Goal: Task Accomplishment & Management: Manage account settings

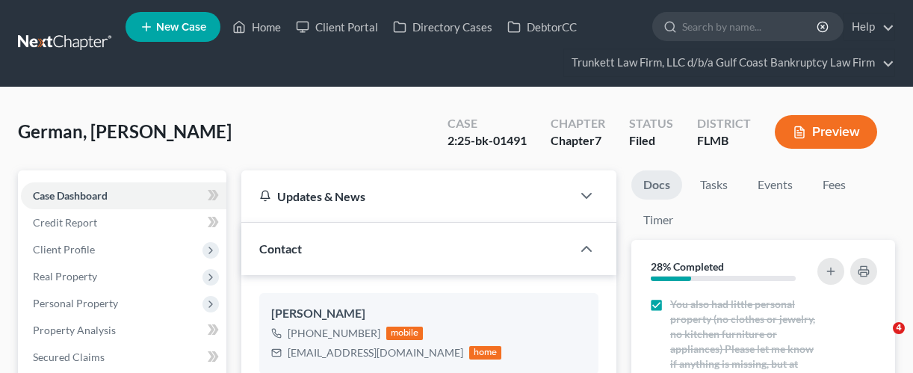
select select "0"
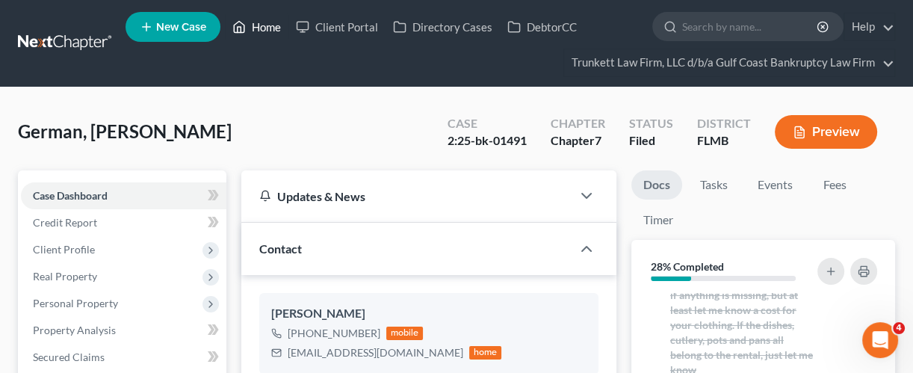
click at [271, 25] on link "Home" at bounding box center [256, 26] width 63 height 27
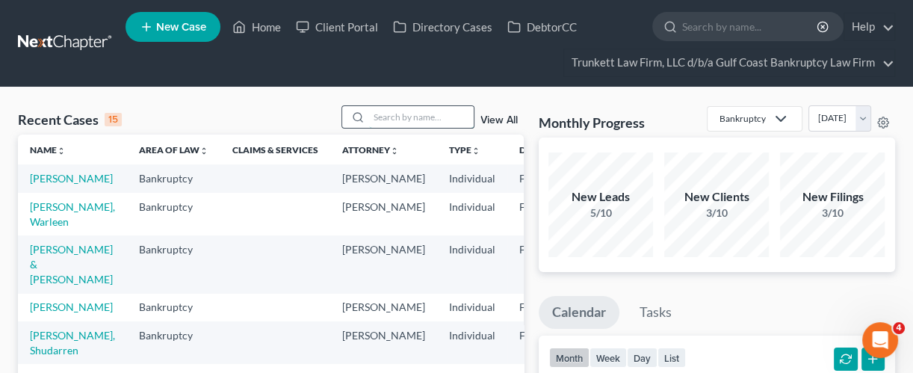
click at [410, 116] on input "search" at bounding box center [421, 117] width 105 height 22
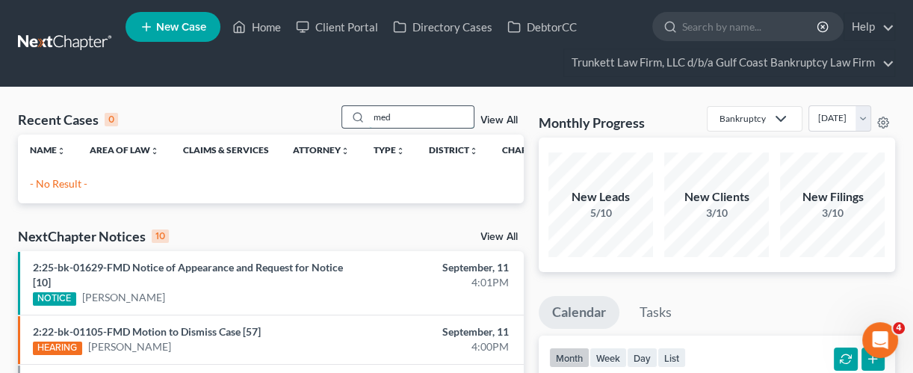
click at [406, 110] on input "med" at bounding box center [421, 117] width 105 height 22
type input "m"
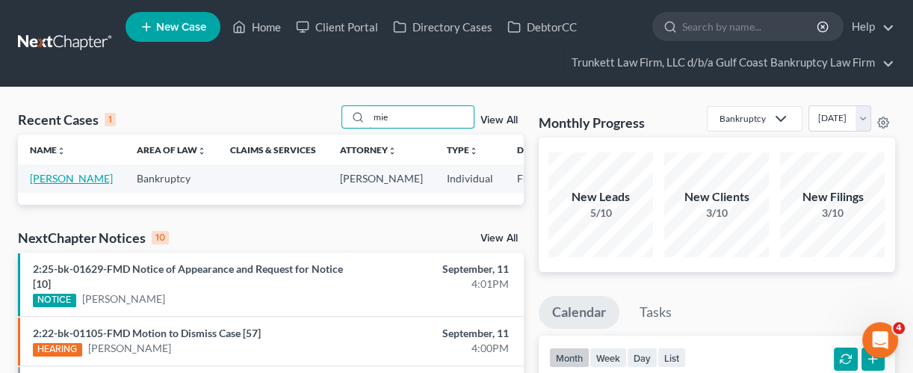
type input "mie"
click at [43, 178] on link "[PERSON_NAME]" at bounding box center [71, 178] width 83 height 13
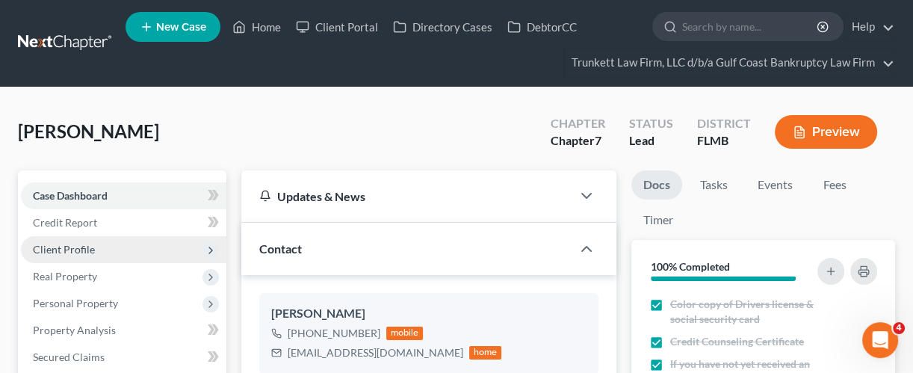
click at [52, 244] on span "Client Profile" at bounding box center [64, 249] width 62 height 13
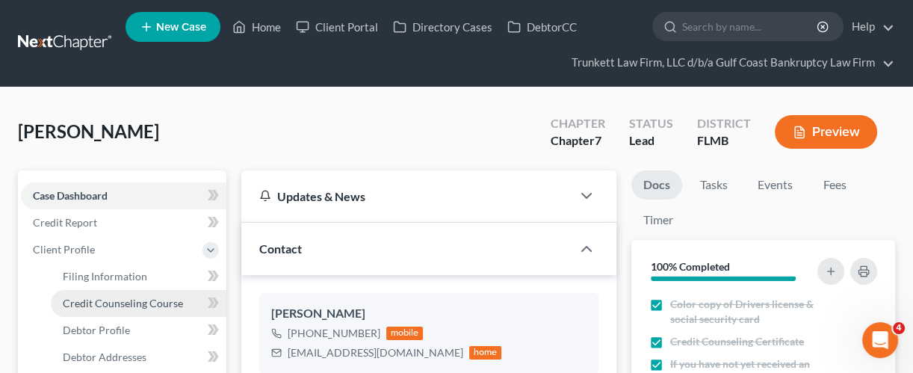
click at [78, 305] on span "Credit Counseling Course" at bounding box center [123, 302] width 120 height 13
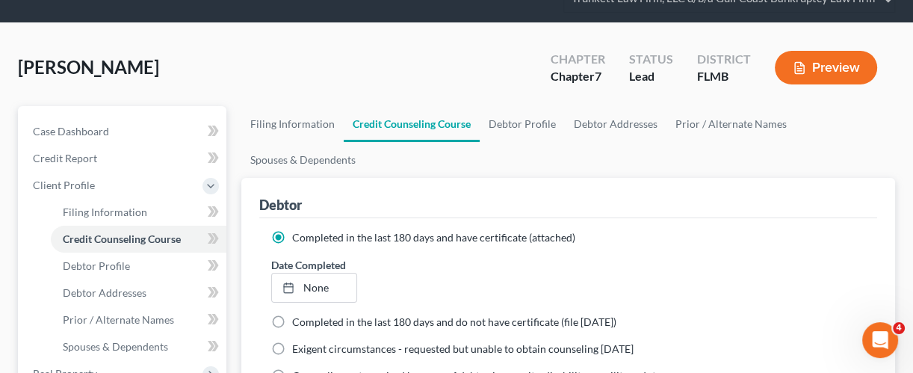
scroll to position [75, 0]
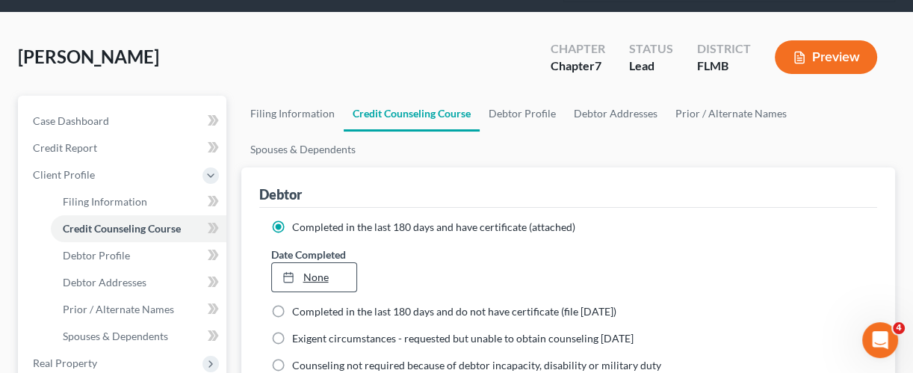
click at [320, 273] on link "None" at bounding box center [314, 277] width 85 height 28
type input "[DATE]"
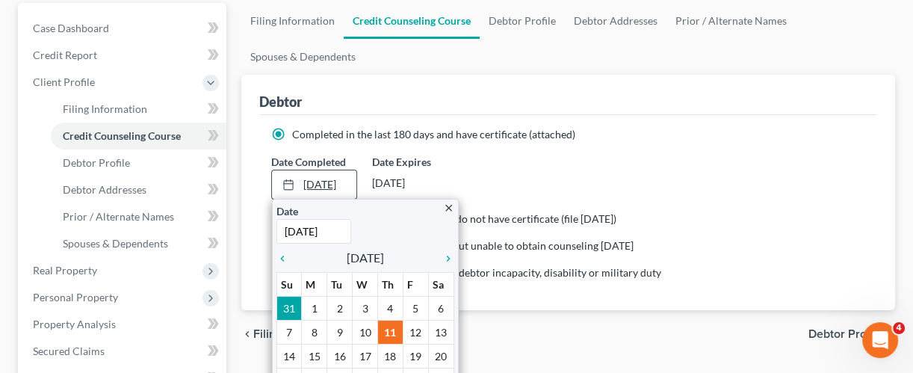
scroll to position [183, 0]
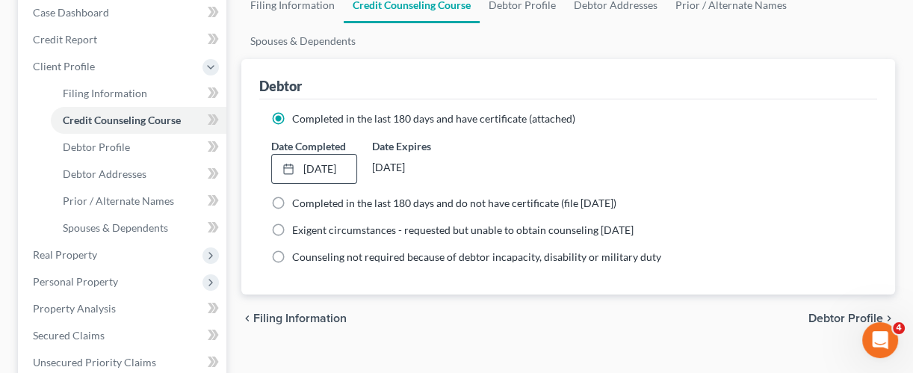
click at [836, 315] on span "Debtor Profile" at bounding box center [845, 318] width 75 height 12
select select "0"
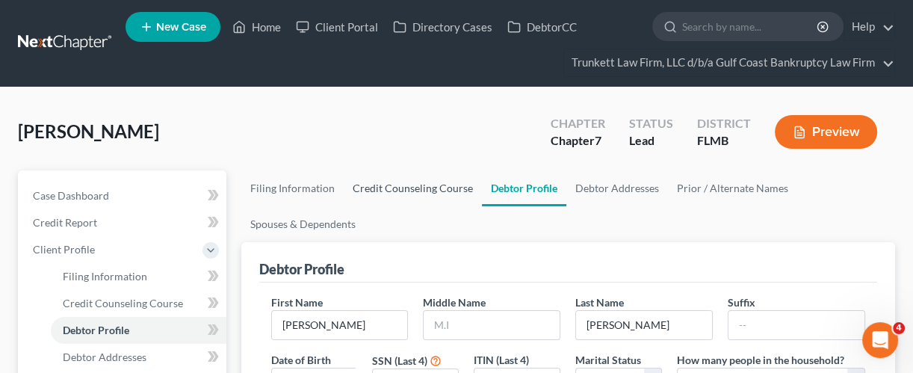
click at [454, 186] on link "Credit Counseling Course" at bounding box center [413, 188] width 138 height 36
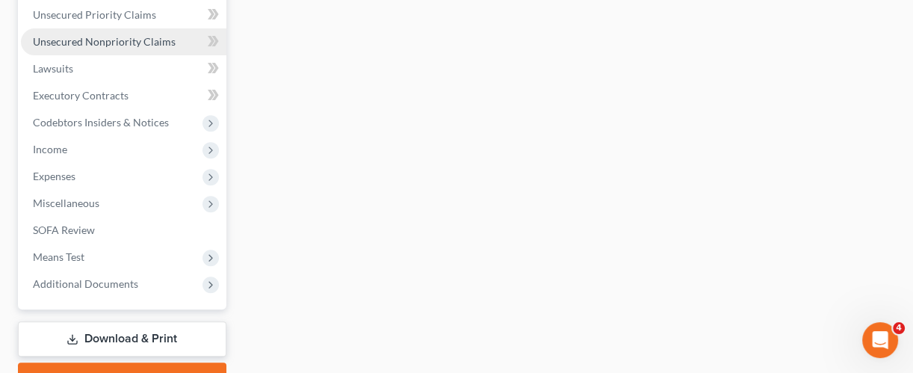
scroll to position [529, 0]
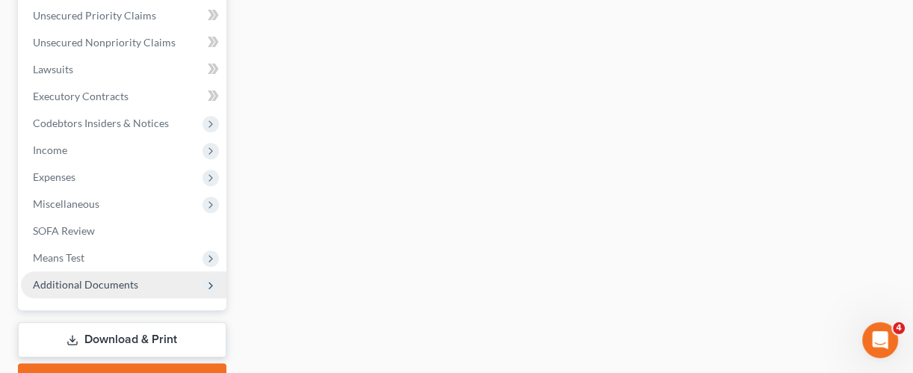
click at [109, 281] on span "Additional Documents" at bounding box center [85, 284] width 105 height 13
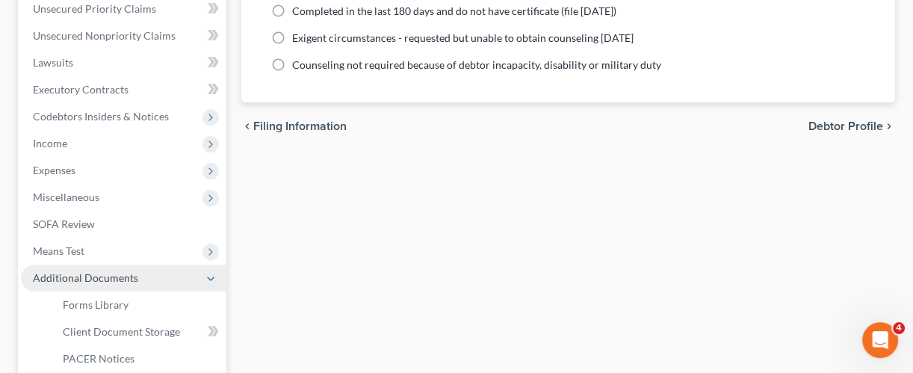
scroll to position [367, 0]
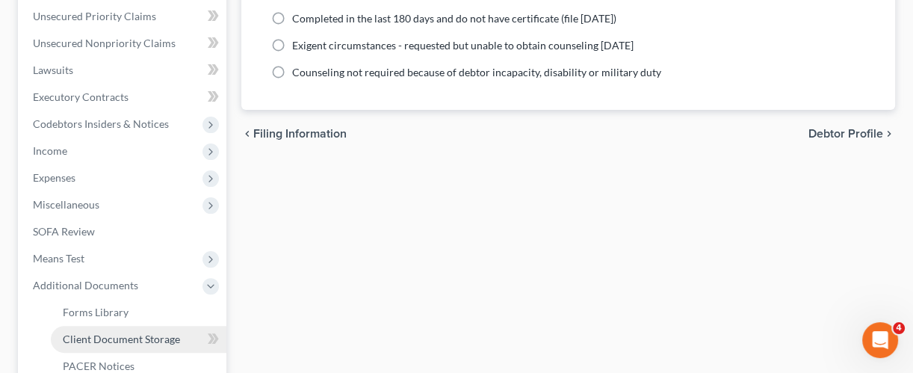
click at [122, 338] on span "Client Document Storage" at bounding box center [121, 338] width 117 height 13
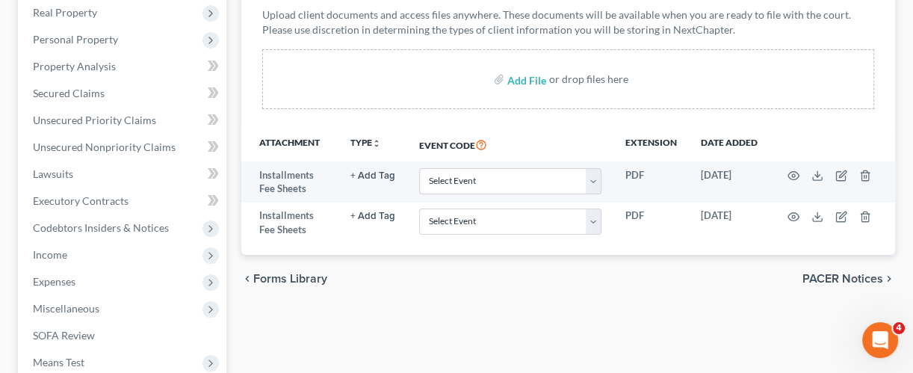
scroll to position [264, 0]
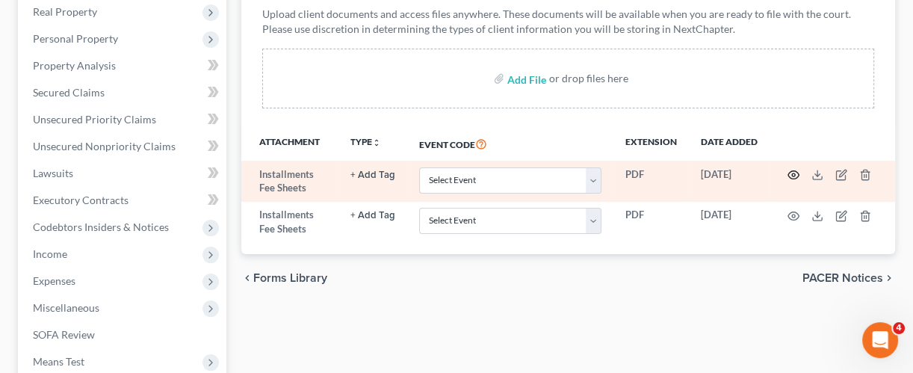
click at [791, 174] on icon "button" at bounding box center [793, 175] width 12 height 12
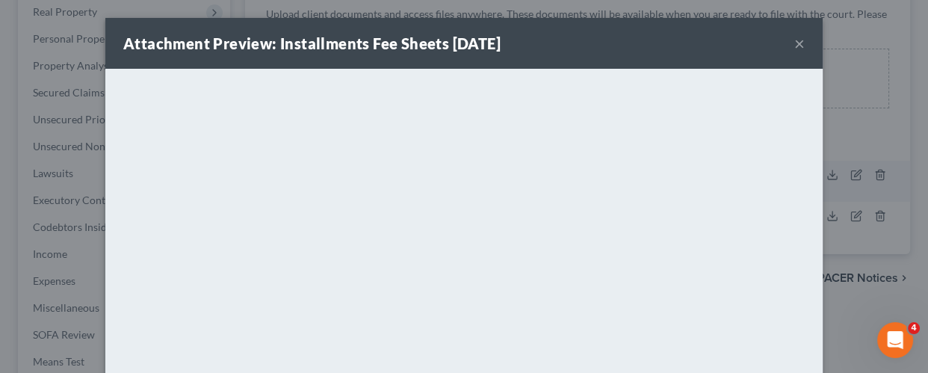
click at [794, 38] on button "×" at bounding box center [799, 43] width 10 height 18
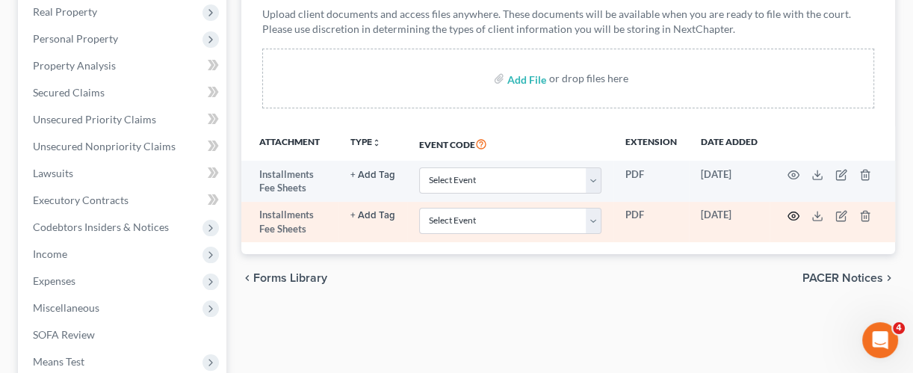
click at [790, 210] on icon "button" at bounding box center [793, 216] width 12 height 12
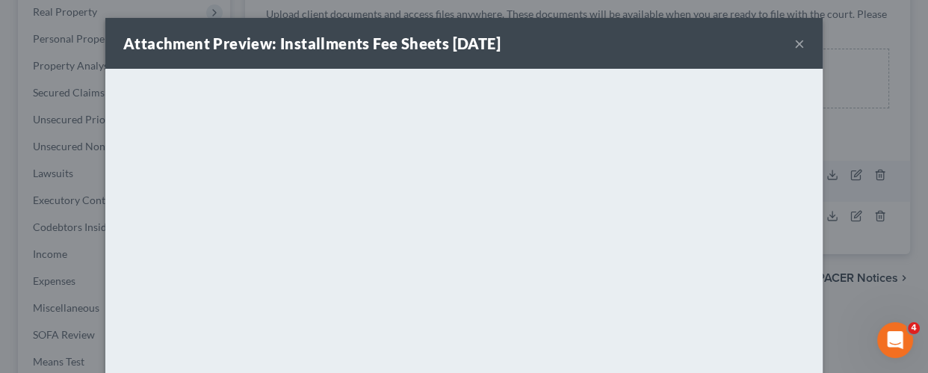
click at [794, 34] on button "×" at bounding box center [799, 43] width 10 height 18
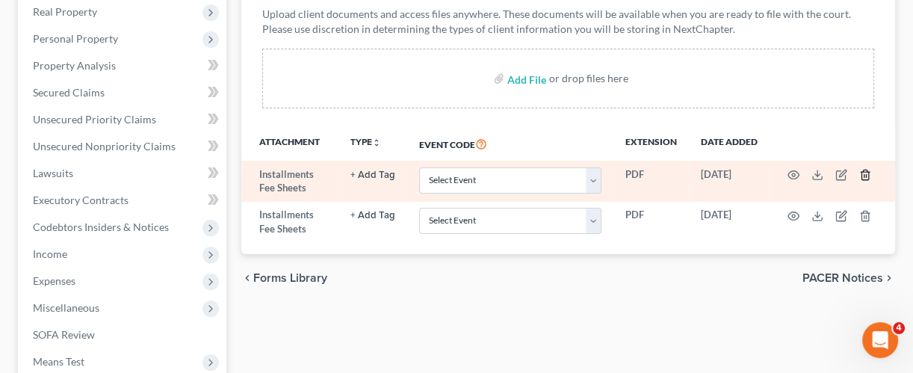
click at [867, 173] on icon "button" at bounding box center [865, 175] width 12 height 12
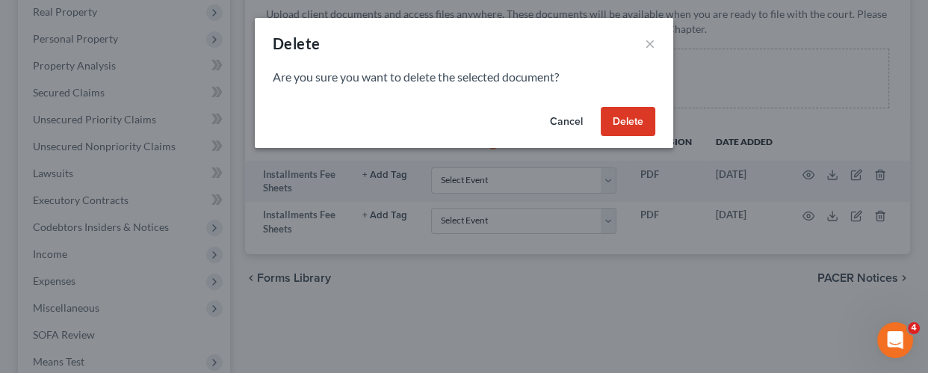
click at [625, 117] on button "Delete" at bounding box center [627, 122] width 55 height 30
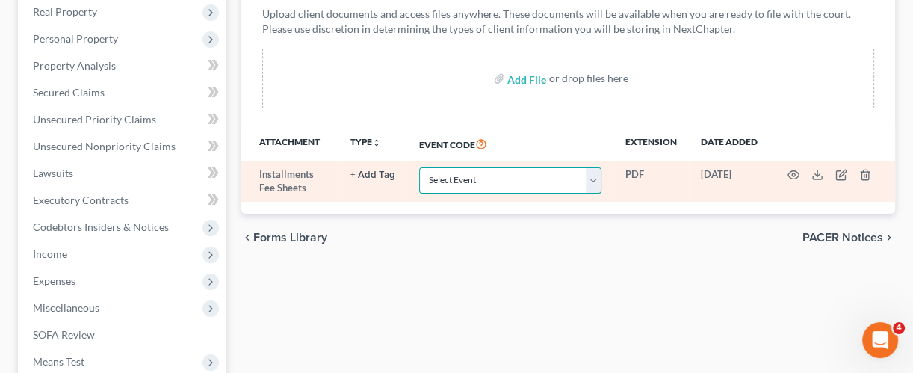
click at [594, 170] on select "Select Event 20 Largest Unsecured Creditors Amended Chapter 13 Plan Amended Cre…" at bounding box center [510, 180] width 182 height 26
select select "4"
click at [419, 167] on select "Select Event 20 Largest Unsecured Creditors Amended Chapter 13 Plan Amended Cre…" at bounding box center [510, 180] width 182 height 26
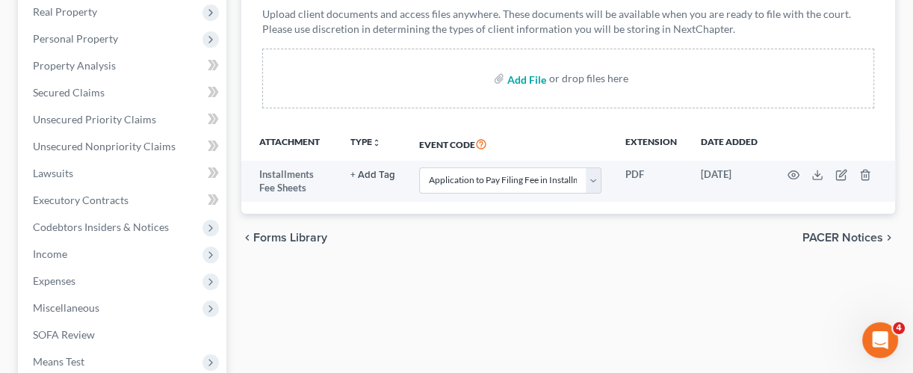
click at [534, 75] on input "file" at bounding box center [525, 78] width 36 height 27
type input "C:\fakepath\CCC.pdf"
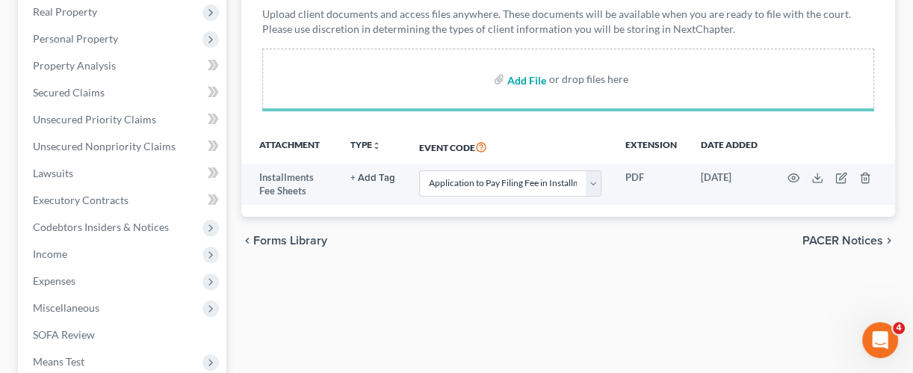
select select "4"
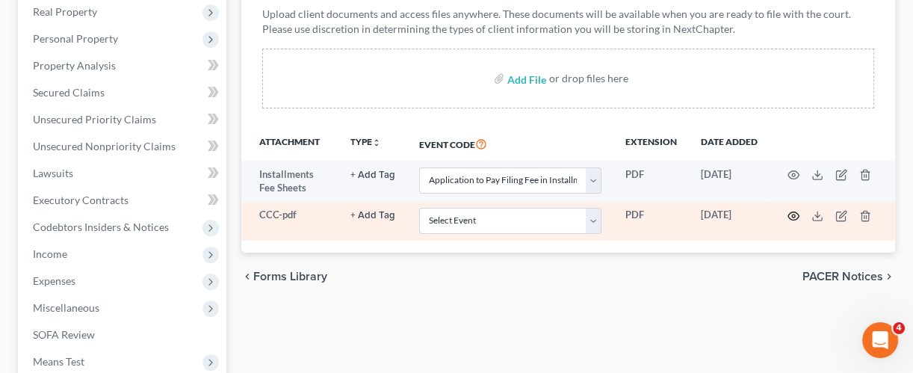
click at [795, 213] on icon "button" at bounding box center [793, 216] width 12 height 12
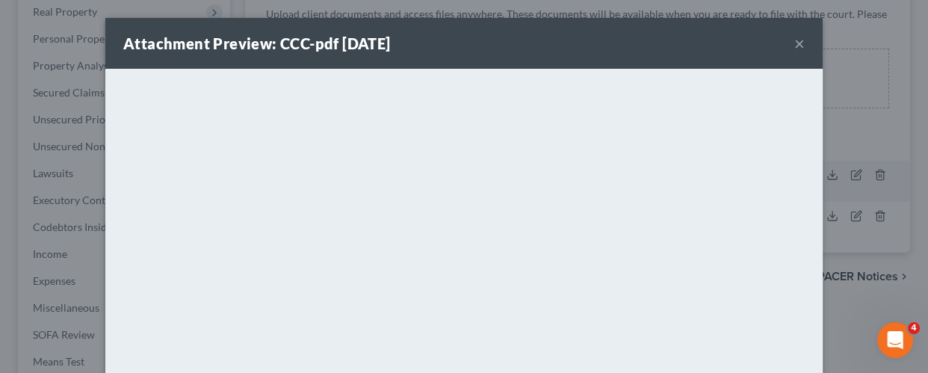
click at [795, 43] on button "×" at bounding box center [799, 43] width 10 height 18
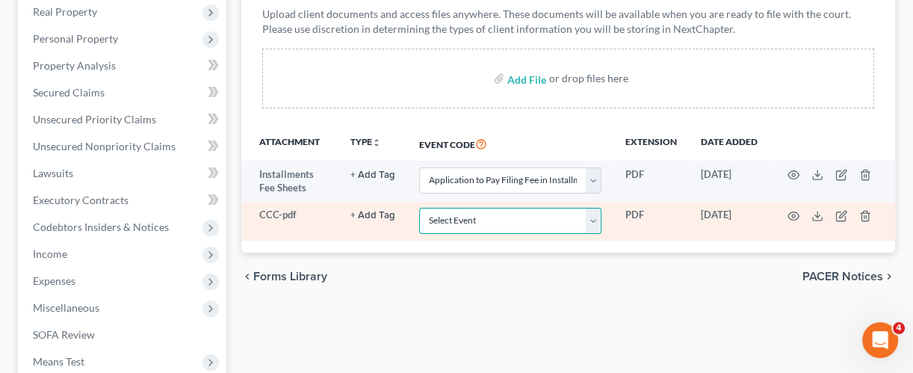
click at [599, 217] on select "Select Event 20 Largest Unsecured Creditors Amended Chapter 13 Plan Amended Cre…" at bounding box center [510, 221] width 182 height 26
select select "9"
click at [419, 208] on select "Select Event 20 Largest Unsecured Creditors Amended Chapter 13 Plan Amended Cre…" at bounding box center [510, 221] width 182 height 26
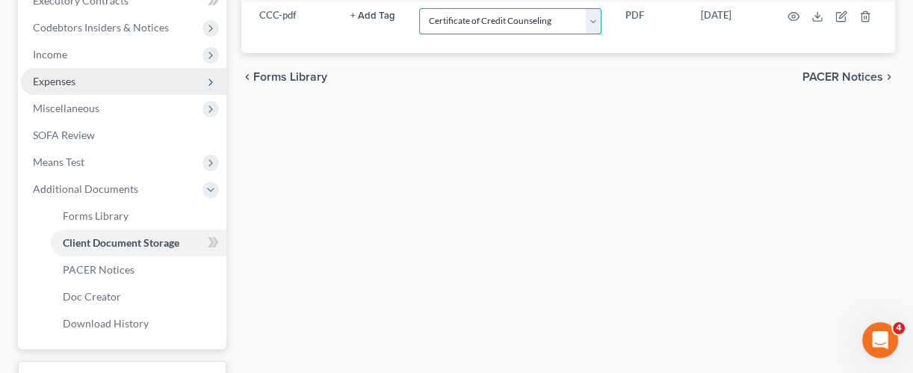
scroll to position [580, 0]
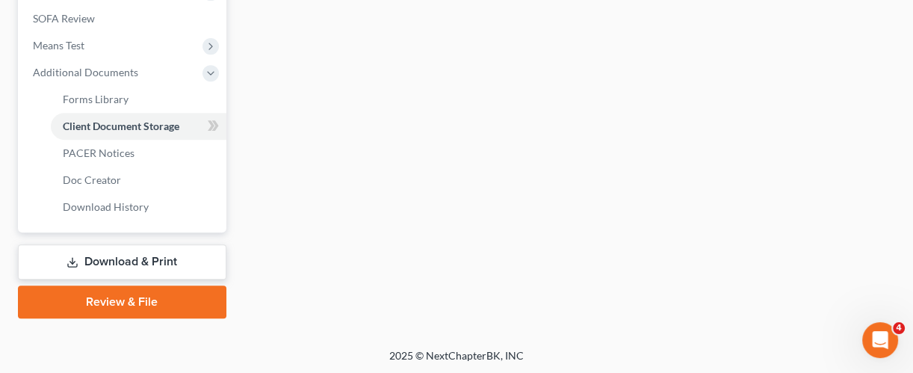
click at [178, 261] on link "Download & Print" at bounding box center [122, 261] width 208 height 35
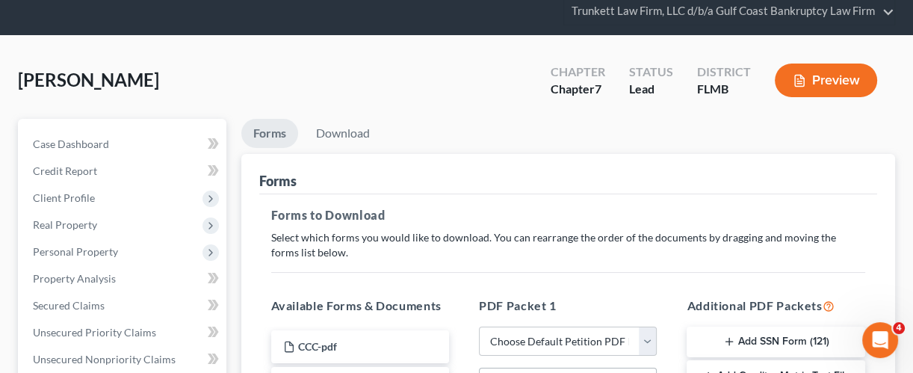
scroll to position [101, 0]
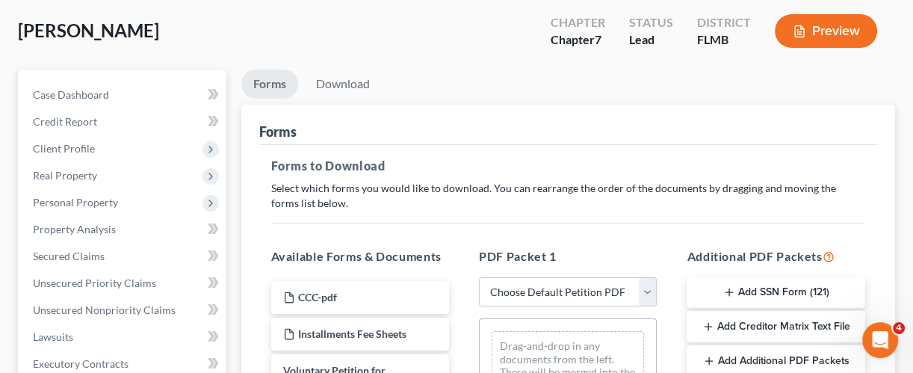
drag, startPoint x: 777, startPoint y: 285, endPoint x: 857, endPoint y: 193, distance: 122.8
click at [857, 193] on p "Select which forms you would like to download. You can rearrange the order of t…" at bounding box center [568, 196] width 594 height 30
click at [780, 285] on button "Add SSN Form (121)" at bounding box center [775, 292] width 178 height 31
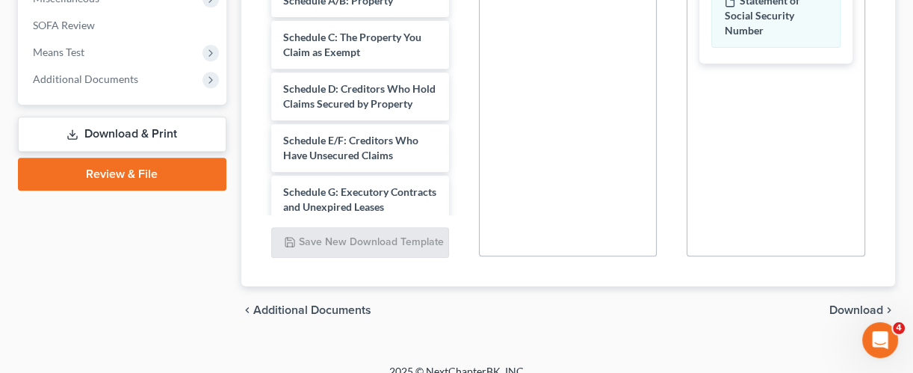
scroll to position [581, 0]
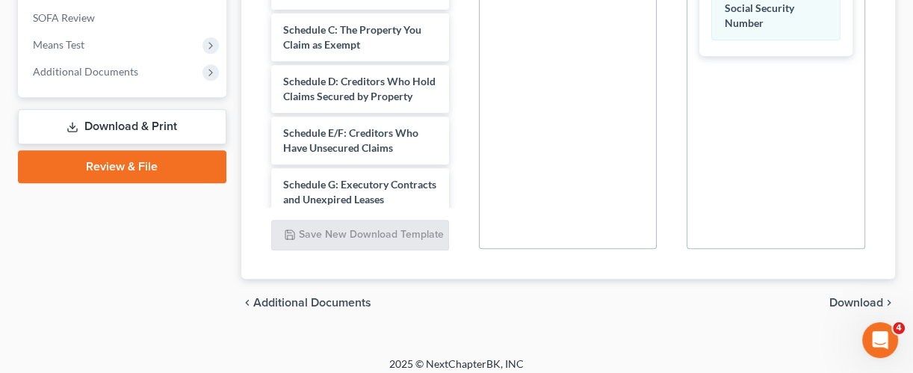
click at [855, 296] on span "Download" at bounding box center [856, 302] width 54 height 12
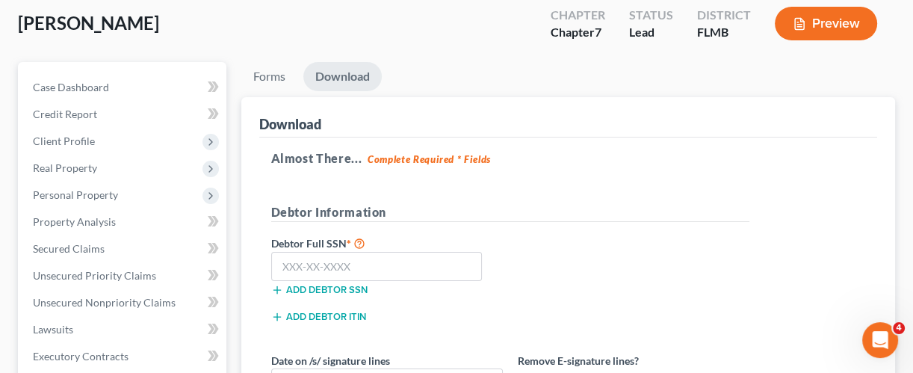
scroll to position [108, 0]
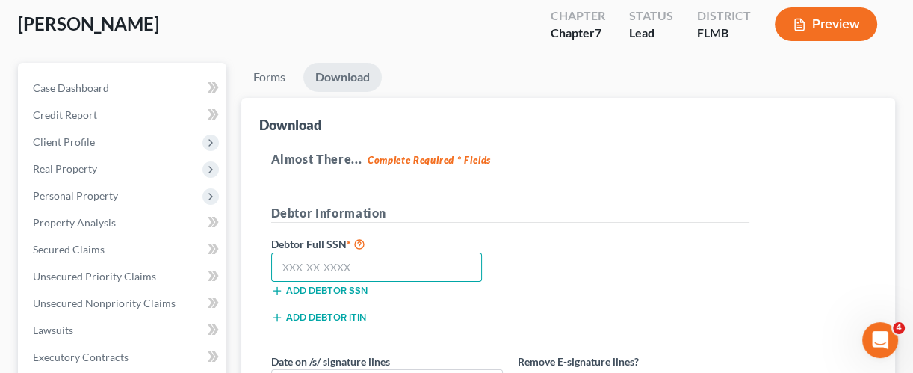
click at [344, 261] on input "text" at bounding box center [376, 267] width 211 height 30
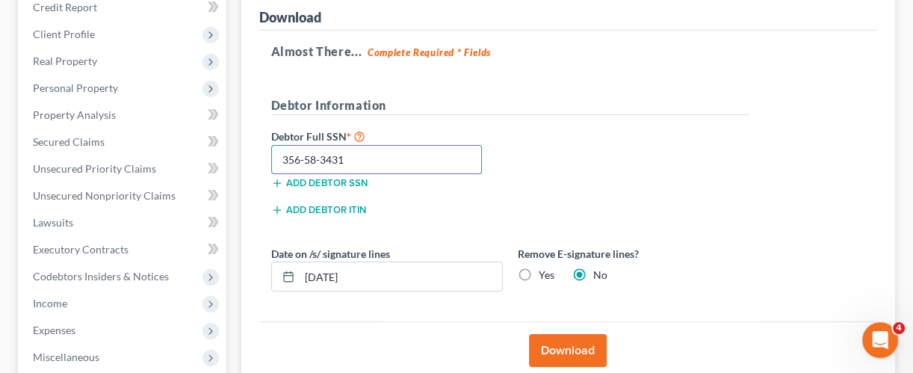
scroll to position [216, 0]
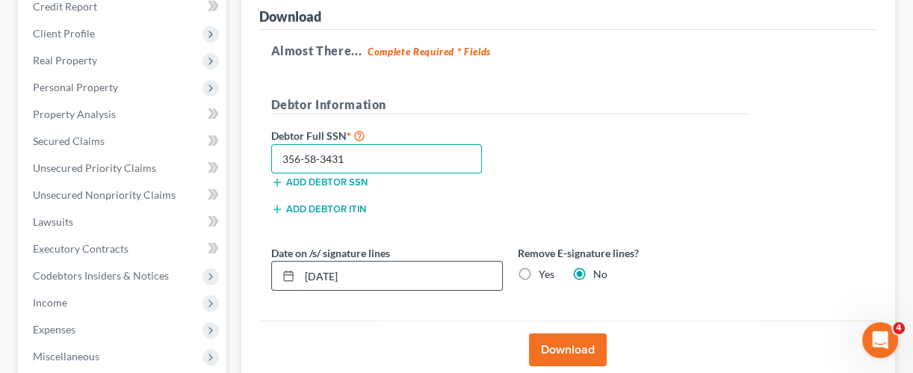
type input "356-58-3431"
click at [403, 266] on input "[DATE]" at bounding box center [400, 275] width 202 height 28
click at [438, 273] on input "[DATE]" at bounding box center [400, 275] width 202 height 28
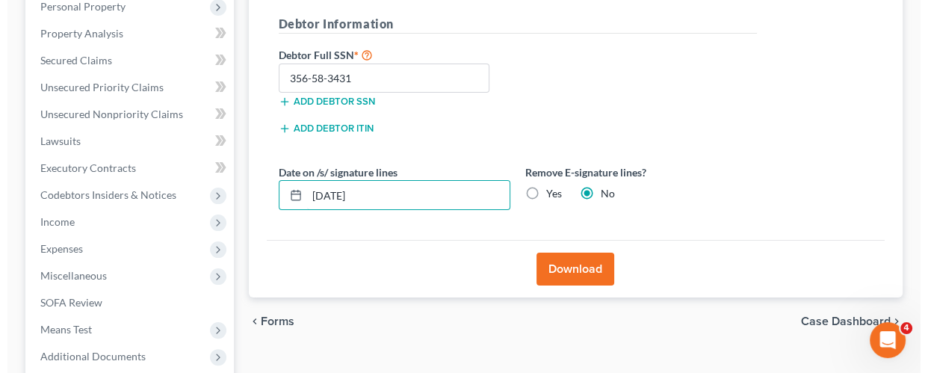
scroll to position [297, 0]
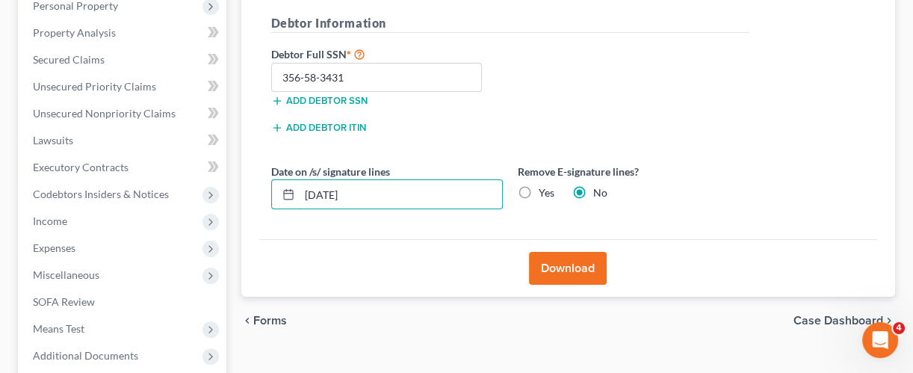
type input "[DATE]"
click at [579, 267] on button "Download" at bounding box center [568, 268] width 78 height 33
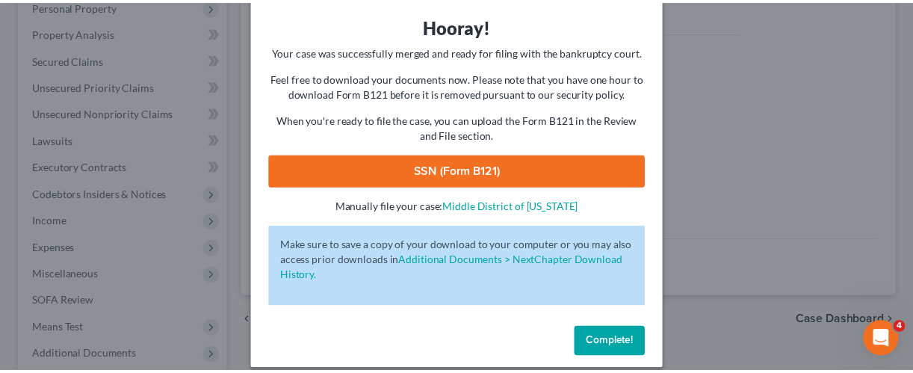
scroll to position [69, 0]
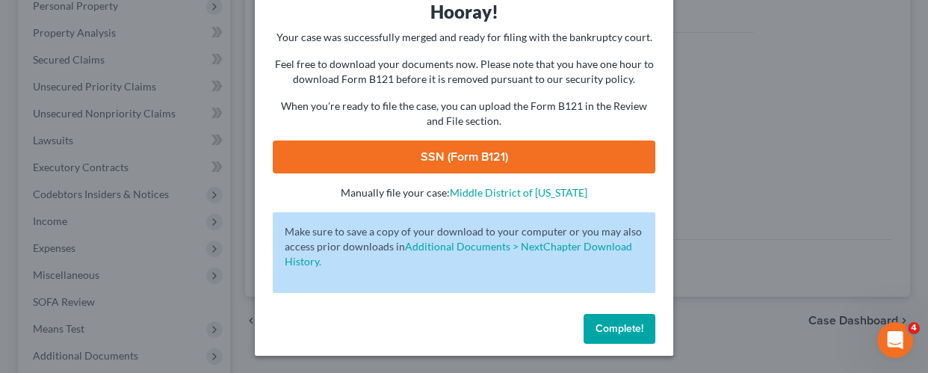
click at [500, 156] on link "SSN (Form B121)" at bounding box center [464, 156] width 382 height 33
click at [609, 326] on span "Complete!" at bounding box center [619, 328] width 48 height 13
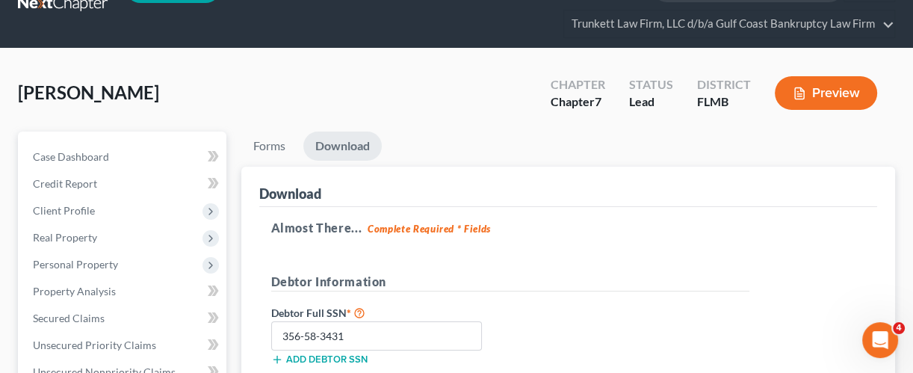
scroll to position [38, 0]
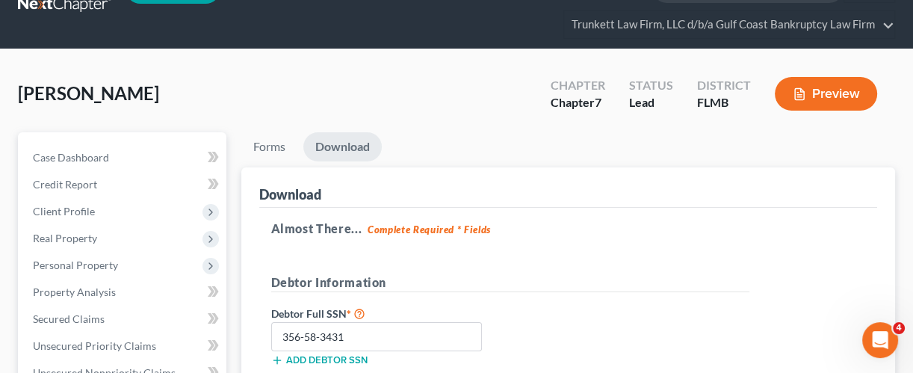
click at [652, 264] on div "Almost There... Complete Required * Fields Debtor Information Debtor Full SSN *…" at bounding box center [568, 353] width 618 height 291
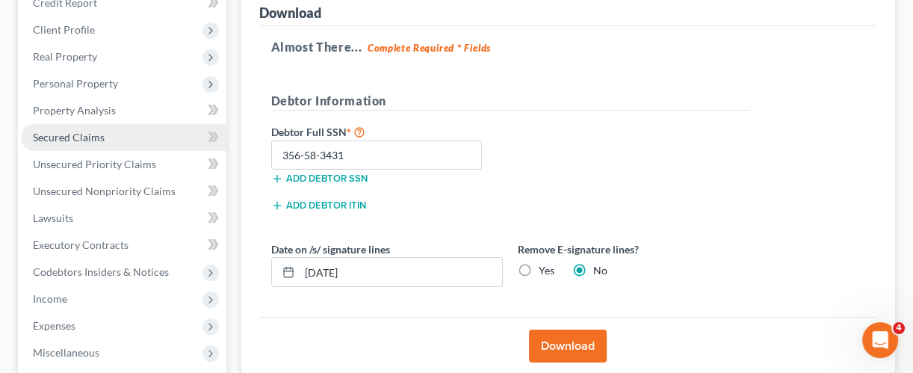
scroll to position [225, 0]
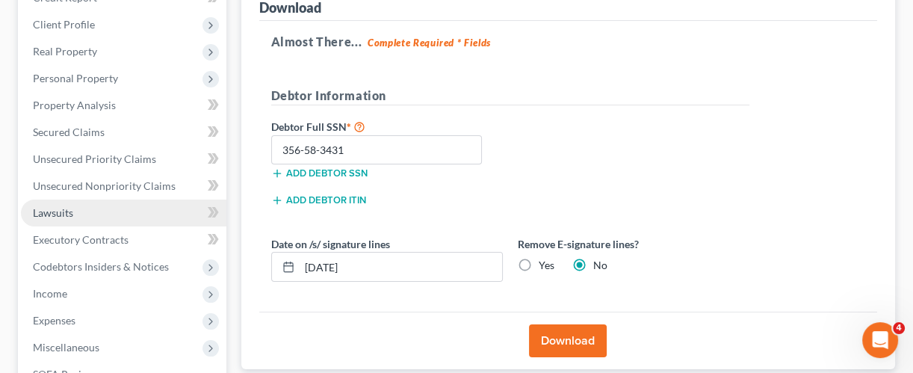
click at [81, 211] on link "Lawsuits" at bounding box center [123, 212] width 205 height 27
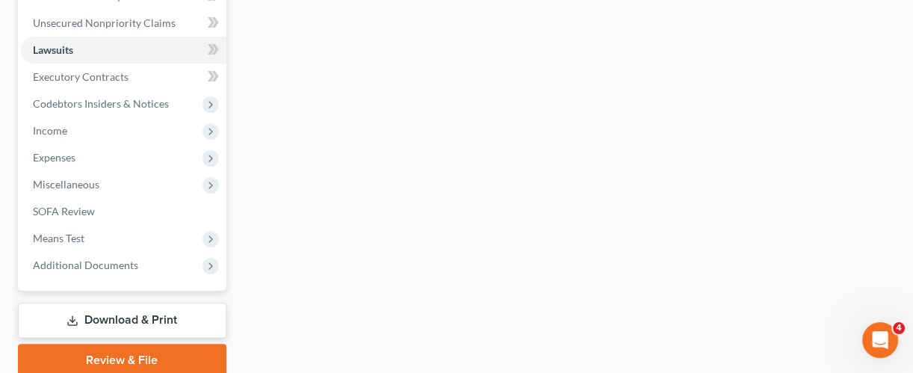
scroll to position [391, 0]
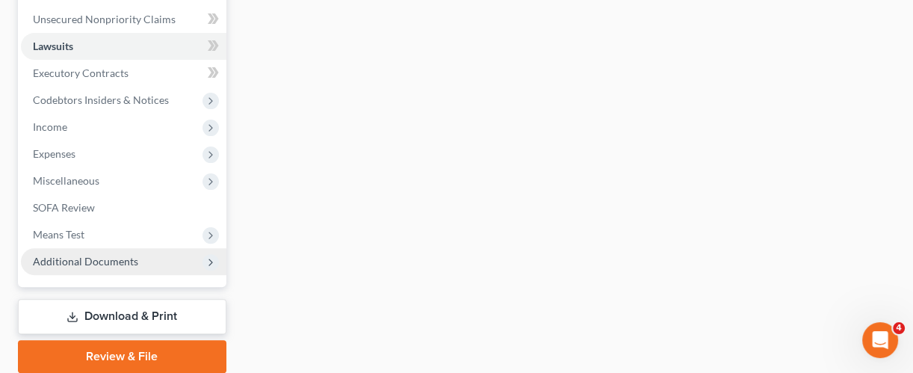
click at [101, 257] on span "Additional Documents" at bounding box center [85, 261] width 105 height 13
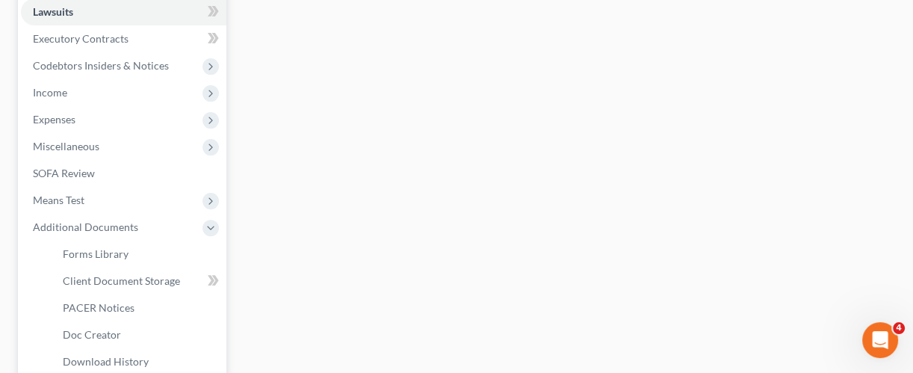
scroll to position [427, 0]
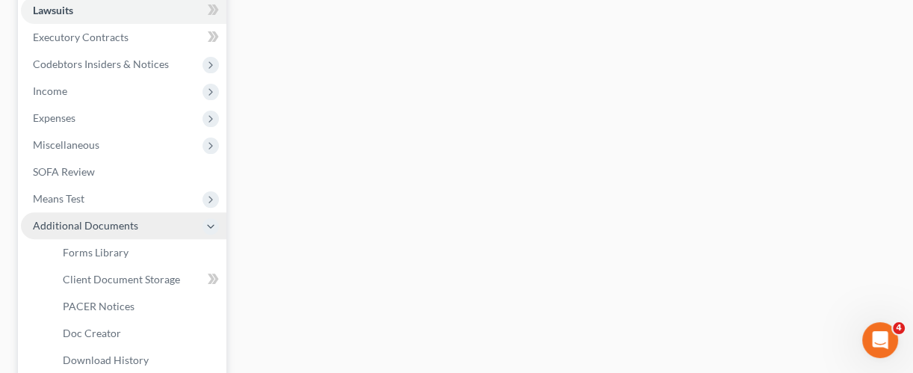
click at [89, 220] on span "Additional Documents" at bounding box center [85, 225] width 105 height 13
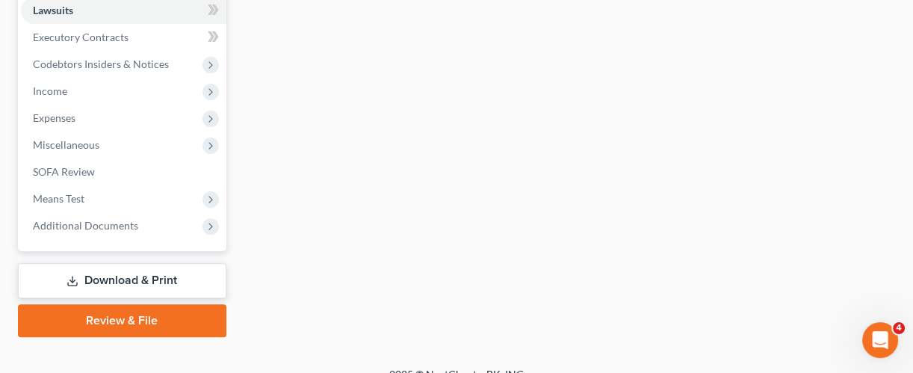
scroll to position [409, 0]
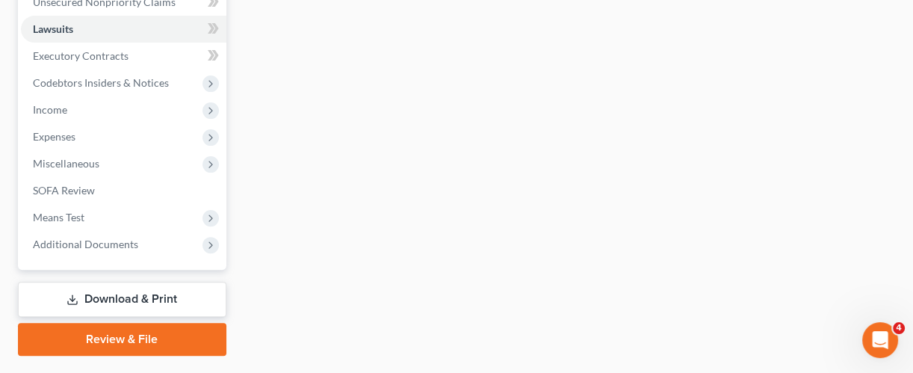
click at [127, 335] on link "Review & File" at bounding box center [122, 339] width 208 height 33
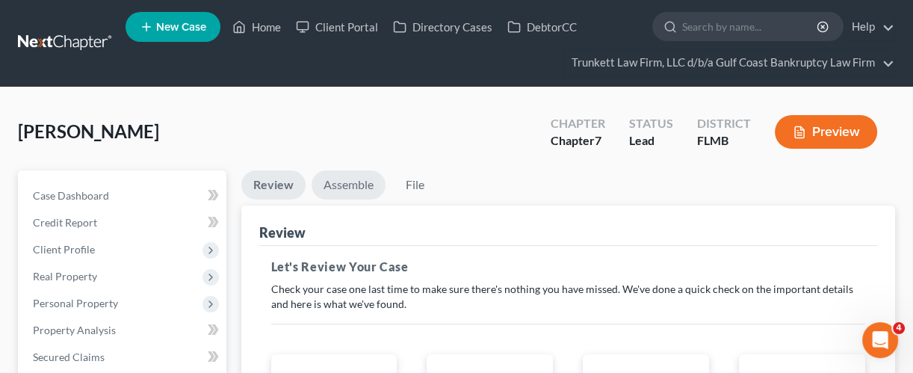
click at [353, 182] on link "Assemble" at bounding box center [348, 184] width 74 height 29
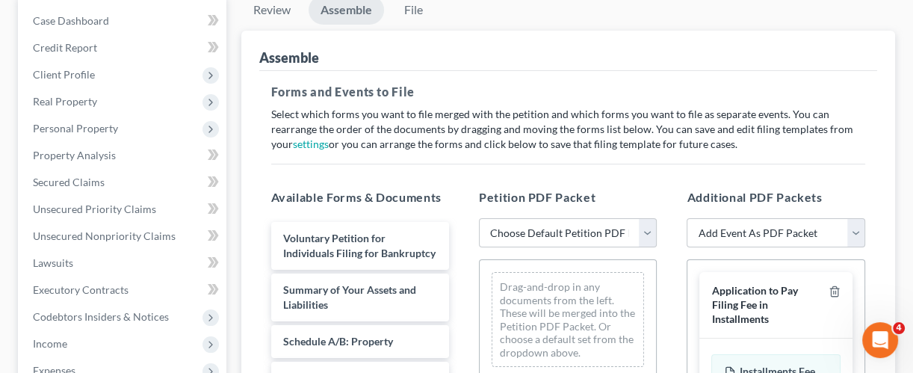
scroll to position [173, 0]
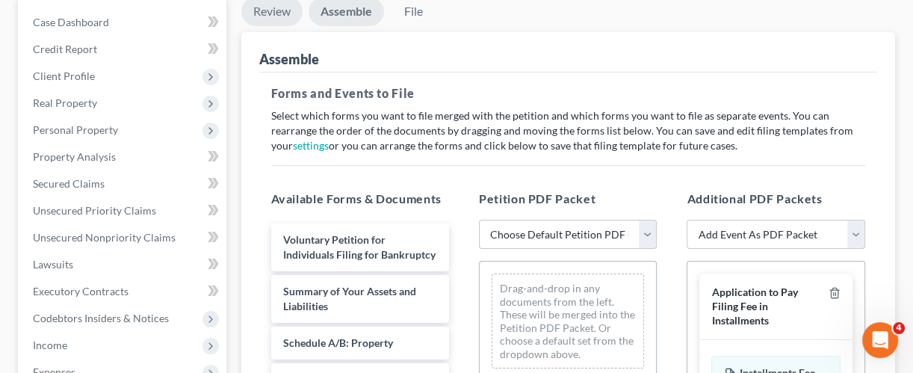
click at [284, 16] on link "Review" at bounding box center [271, 11] width 61 height 29
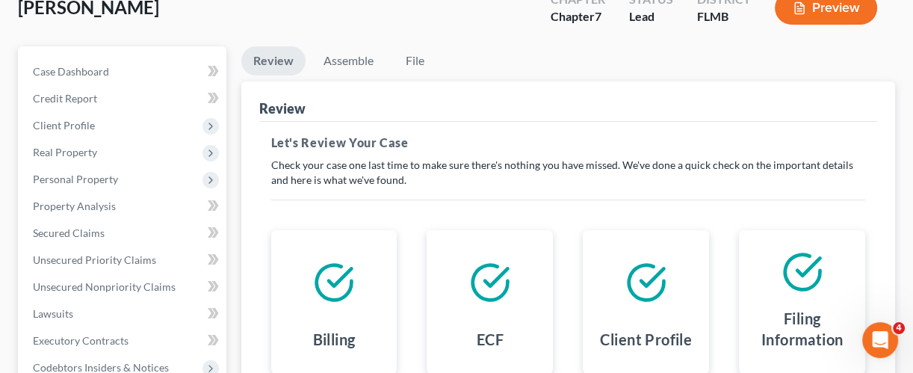
scroll to position [108, 0]
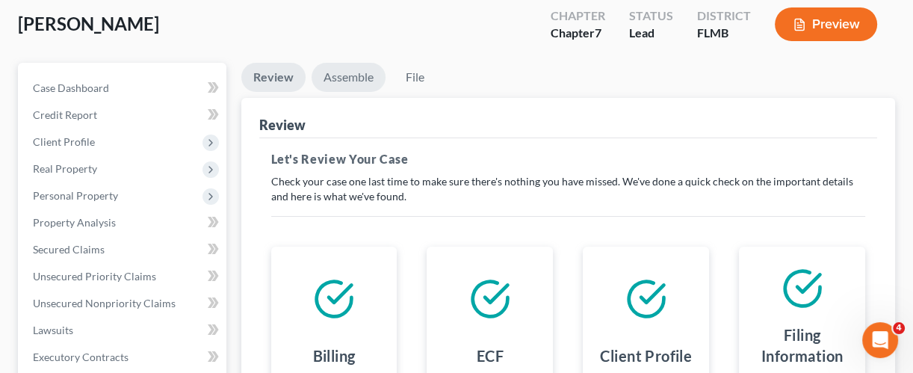
click at [350, 74] on link "Assemble" at bounding box center [348, 77] width 74 height 29
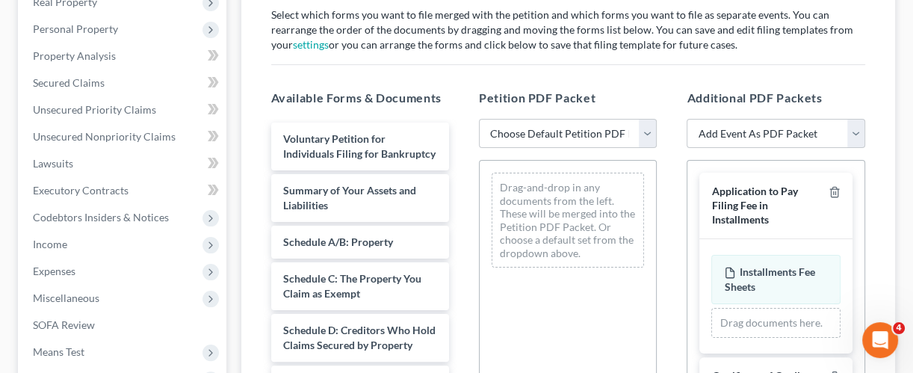
scroll to position [276, 0]
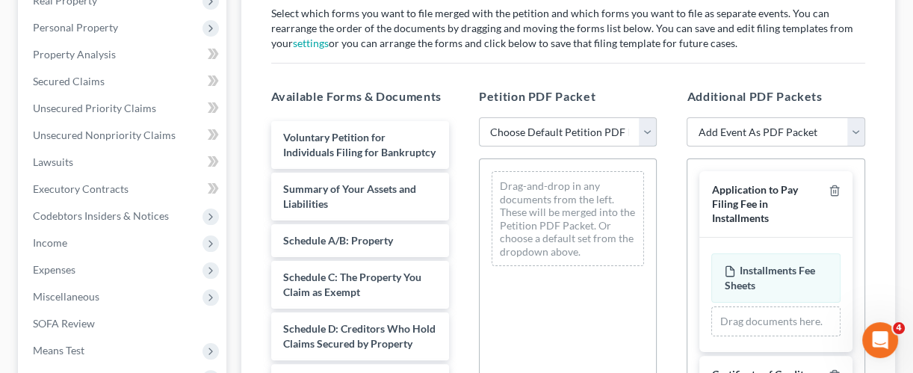
click at [644, 130] on select "Choose Default Petition PDF Packet Complete Bankruptcy Petition (all forms and …" at bounding box center [568, 132] width 178 height 30
select select "0"
click at [479, 117] on select "Choose Default Petition PDF Packet Complete Bankruptcy Petition (all forms and …" at bounding box center [568, 132] width 178 height 30
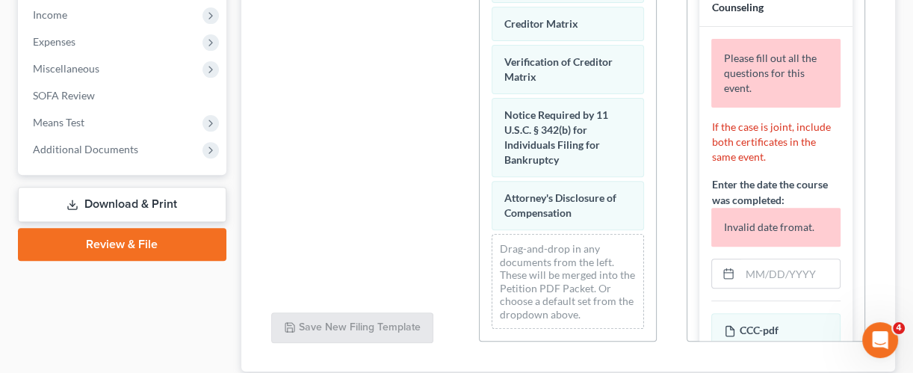
scroll to position [156, 0]
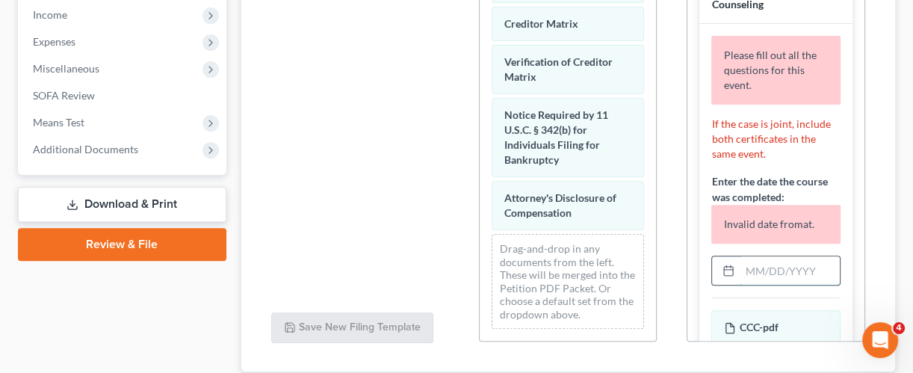
click at [757, 281] on input "text" at bounding box center [788, 270] width 99 height 28
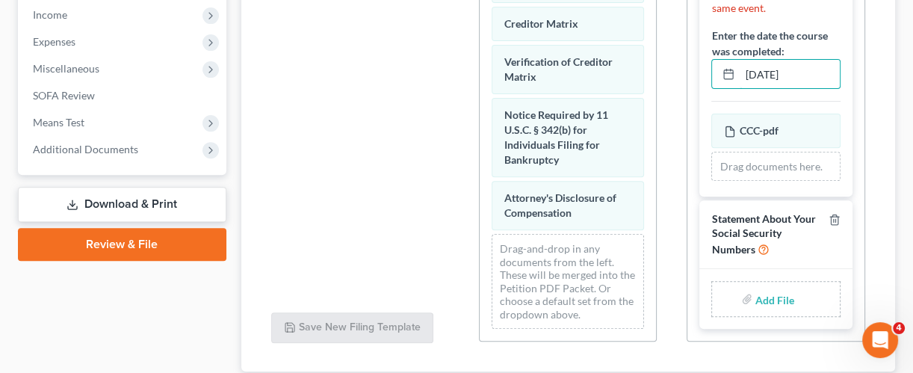
scroll to position [243, 0]
type input "[DATE]"
click at [762, 296] on input "file" at bounding box center [773, 298] width 36 height 27
type input "C:\fakepath\STATEMENT OF SOCIAL SECURITY.pdf"
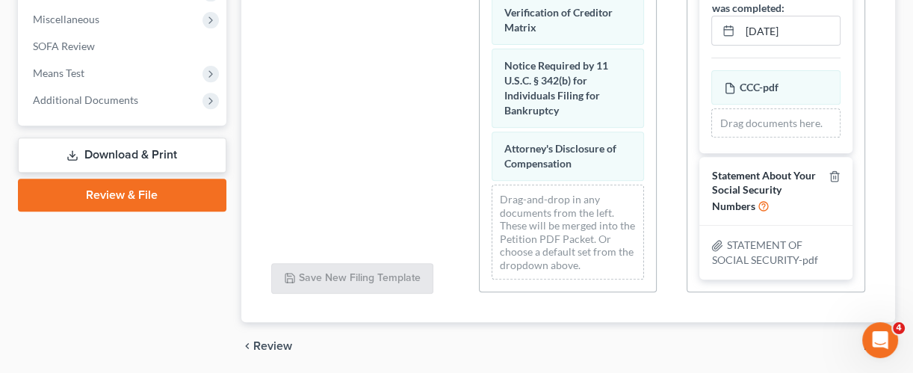
scroll to position [604, 0]
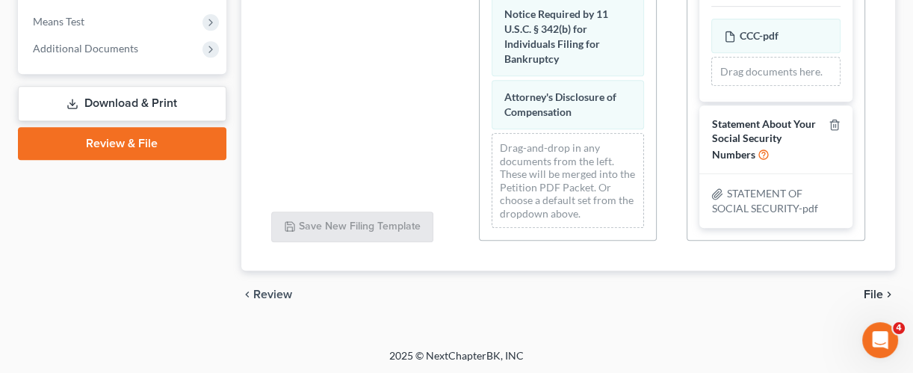
click at [869, 291] on span "File" at bounding box center [872, 294] width 19 height 12
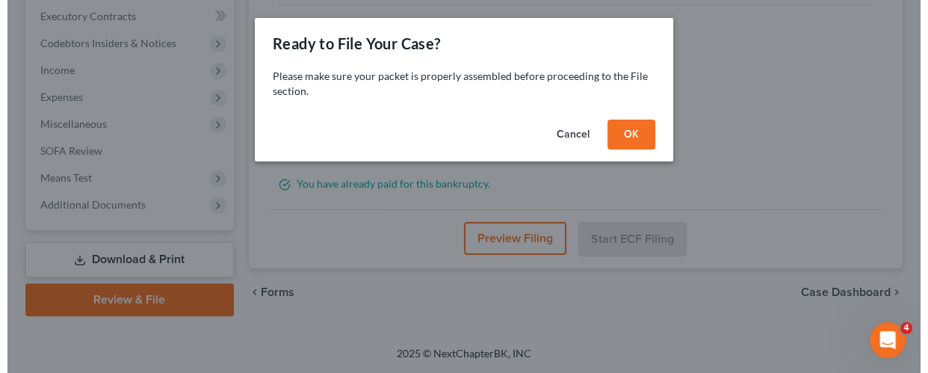
scroll to position [445, 0]
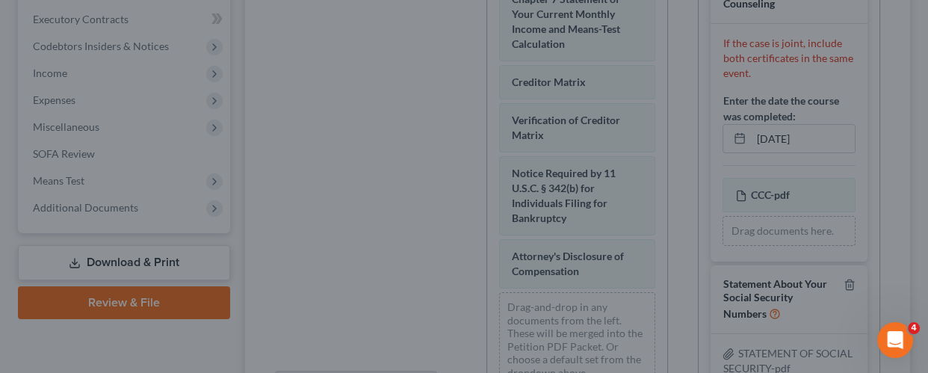
click at [612, 264] on div "Ready to File Your Case? Please make sure your packet is properly assembled bef…" at bounding box center [464, 186] width 928 height 373
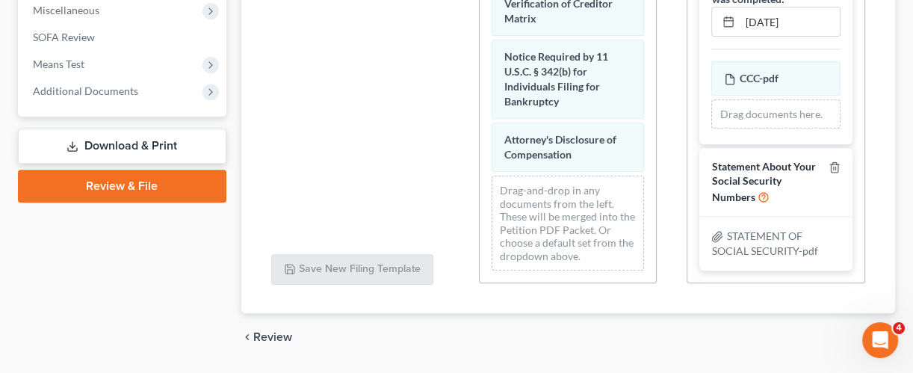
scroll to position [604, 0]
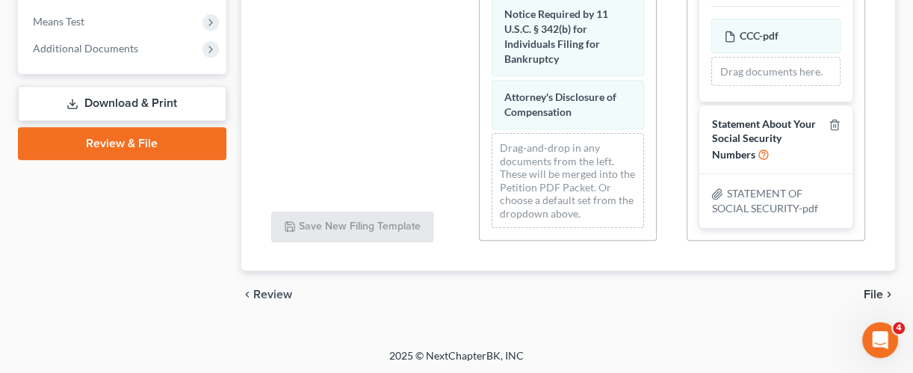
click at [870, 292] on span "File" at bounding box center [872, 294] width 19 height 12
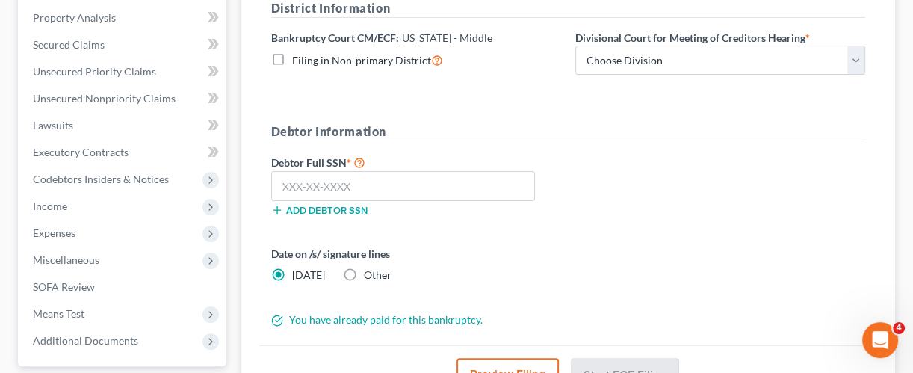
scroll to position [445, 0]
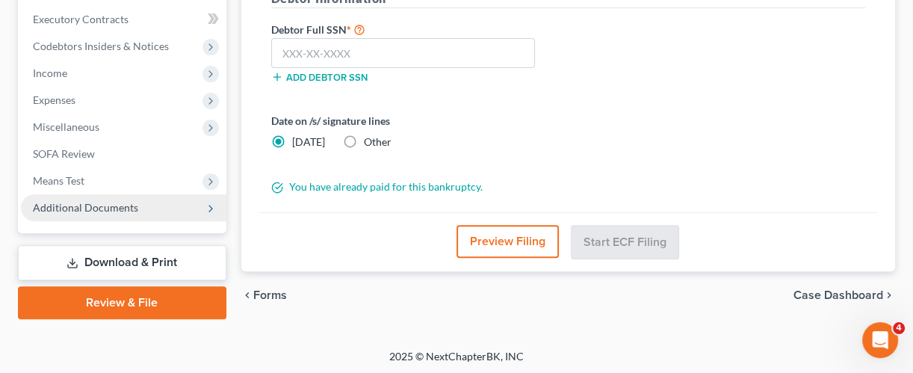
click at [104, 208] on span "Additional Documents" at bounding box center [85, 207] width 105 height 13
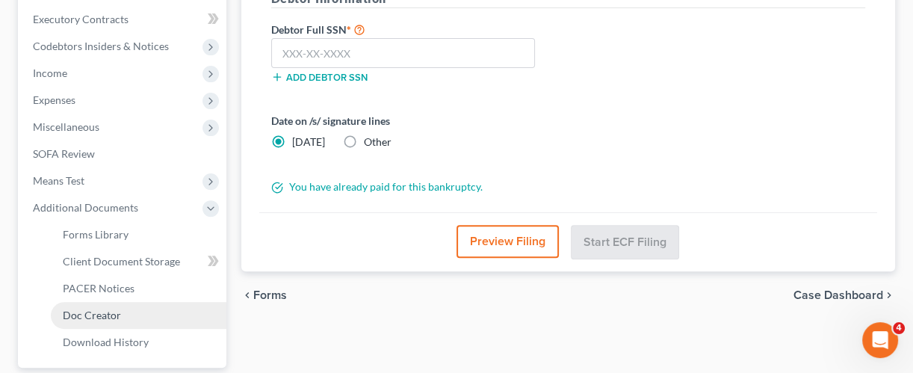
click at [111, 311] on span "Doc Creator" at bounding box center [92, 314] width 58 height 13
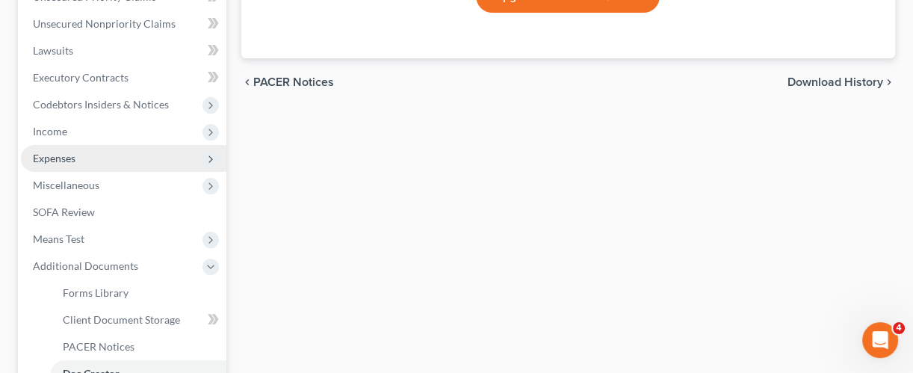
scroll to position [390, 0]
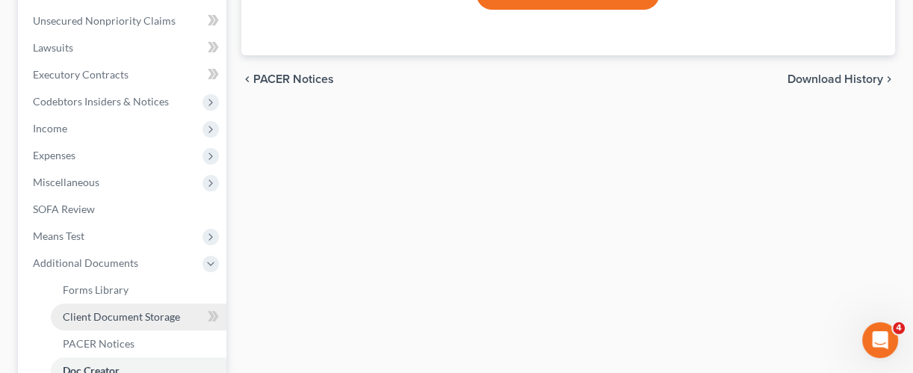
click at [119, 311] on span "Client Document Storage" at bounding box center [121, 316] width 117 height 13
select select "4"
select select "9"
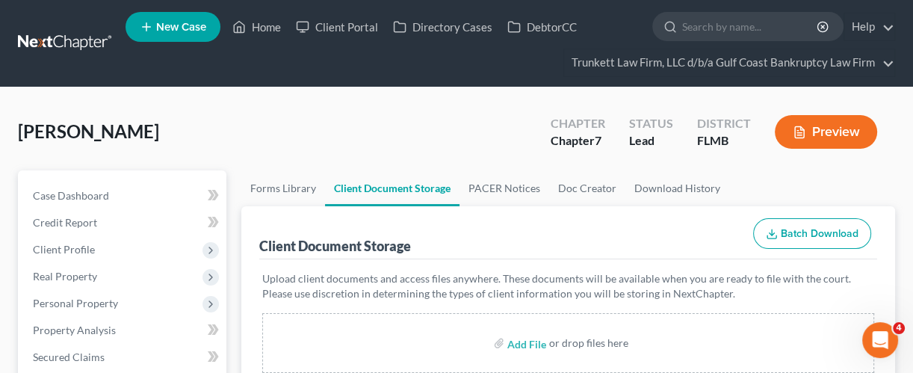
click at [473, 136] on div "[PERSON_NAME] Upgraded Chapter Chapter 7 Status Lead District [GEOGRAPHIC_DATA]…" at bounding box center [456, 137] width 877 height 65
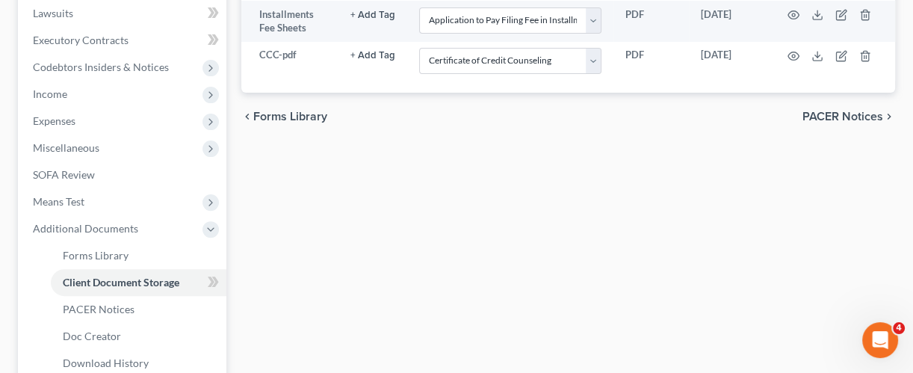
scroll to position [580, 0]
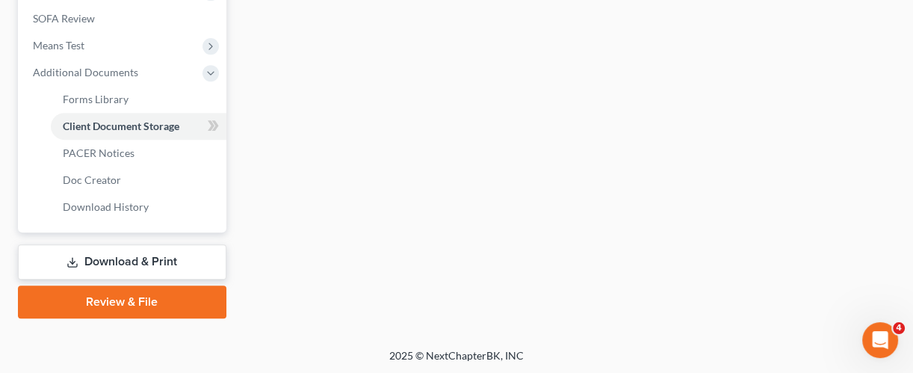
click at [119, 301] on link "Review & File" at bounding box center [122, 301] width 208 height 33
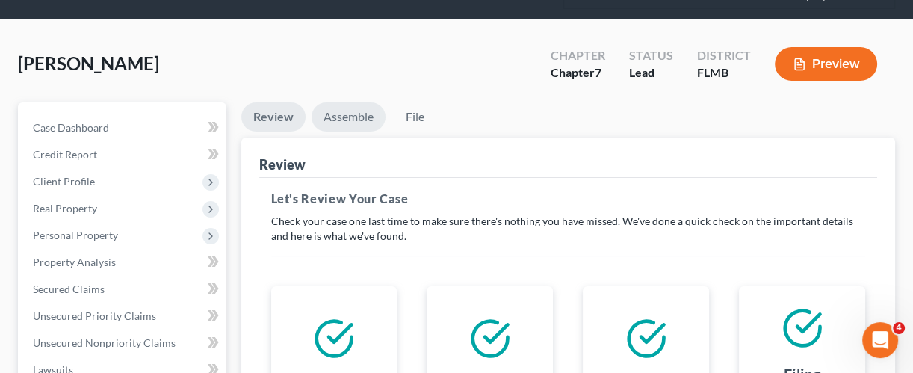
scroll to position [72, 0]
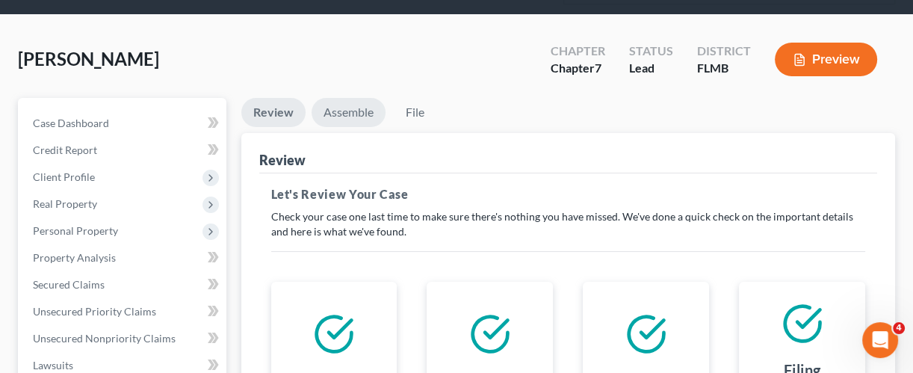
click at [347, 105] on link "Assemble" at bounding box center [348, 112] width 74 height 29
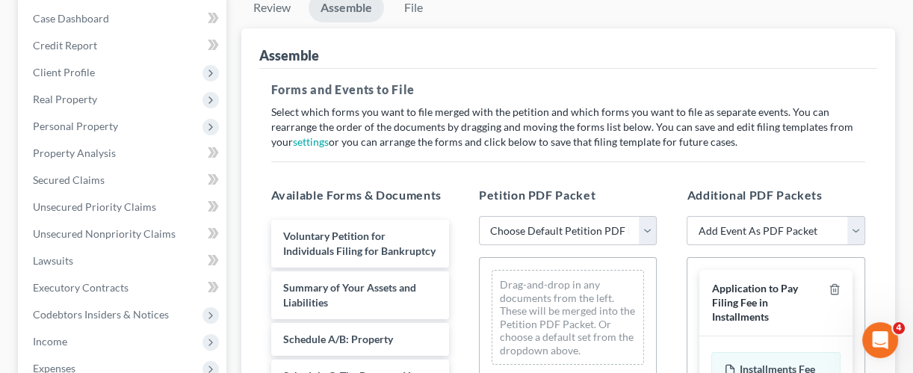
scroll to position [205, 0]
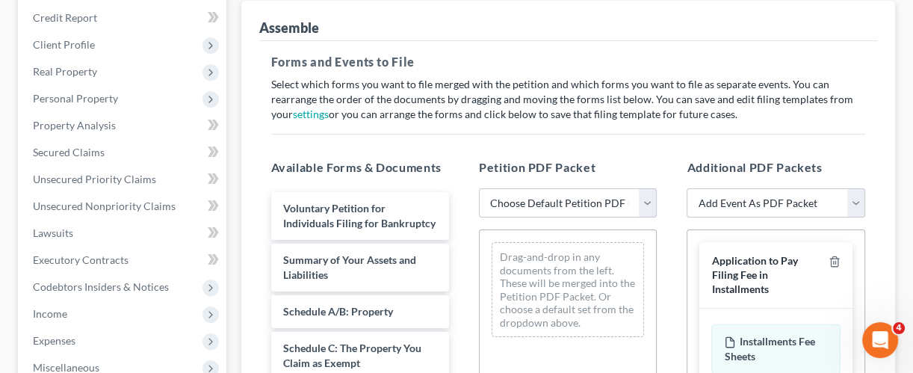
click at [566, 192] on select "Choose Default Petition PDF Packet Complete Bankruptcy Petition (all forms and …" at bounding box center [568, 203] width 178 height 30
select select "0"
click at [479, 188] on select "Choose Default Petition PDF Packet Complete Bankruptcy Petition (all forms and …" at bounding box center [568, 203] width 178 height 30
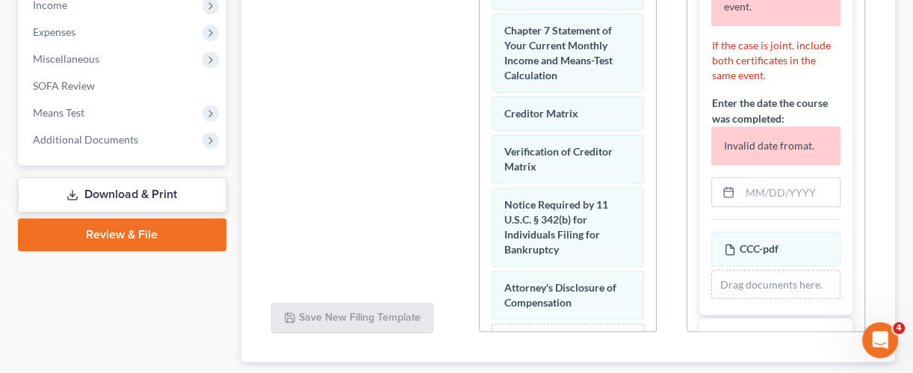
scroll to position [233, 0]
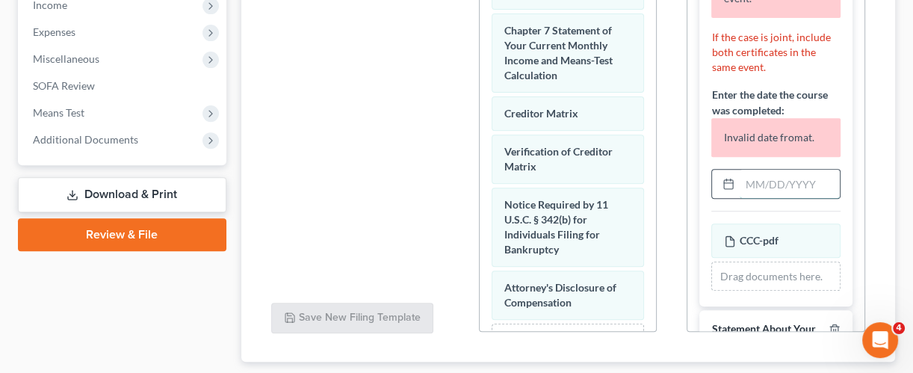
click at [786, 194] on input "text" at bounding box center [788, 184] width 99 height 28
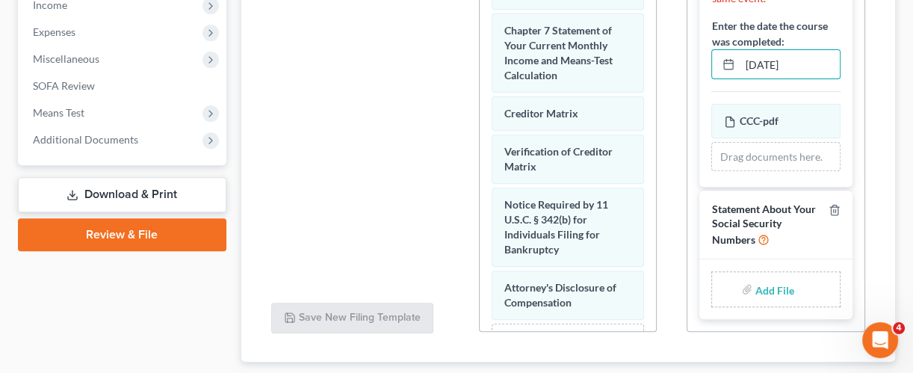
type input "[DATE]"
click at [774, 298] on input "file" at bounding box center [773, 289] width 36 height 27
type input "C:\fakepath\STATEMENT OF SOCIAL SECURITY.pdf"
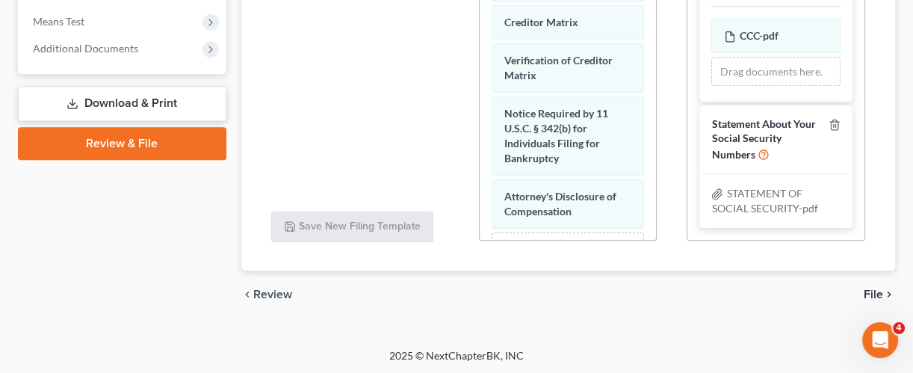
scroll to position [603, 0]
click at [883, 289] on icon "chevron_right" at bounding box center [889, 295] width 12 height 12
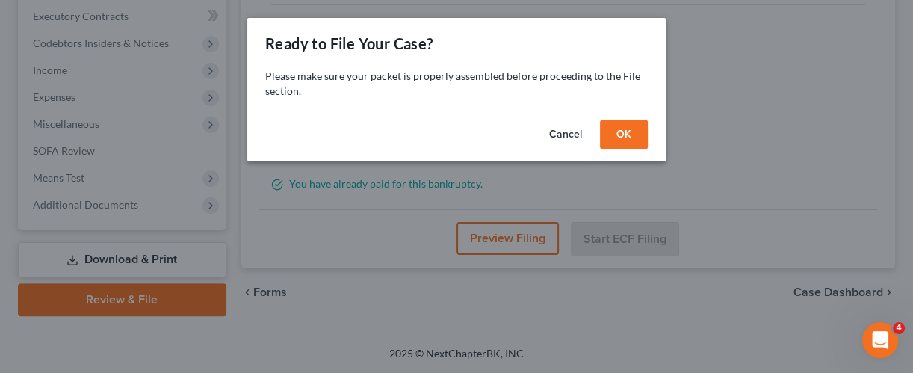
scroll to position [445, 0]
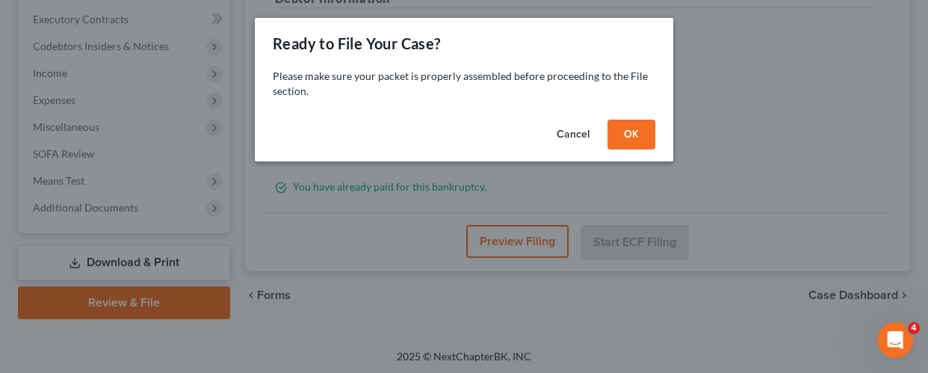
click at [629, 128] on button "OK" at bounding box center [631, 134] width 48 height 30
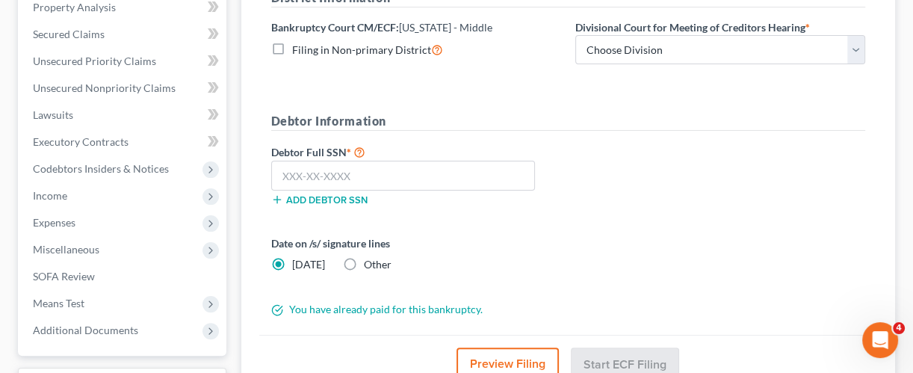
scroll to position [277, 0]
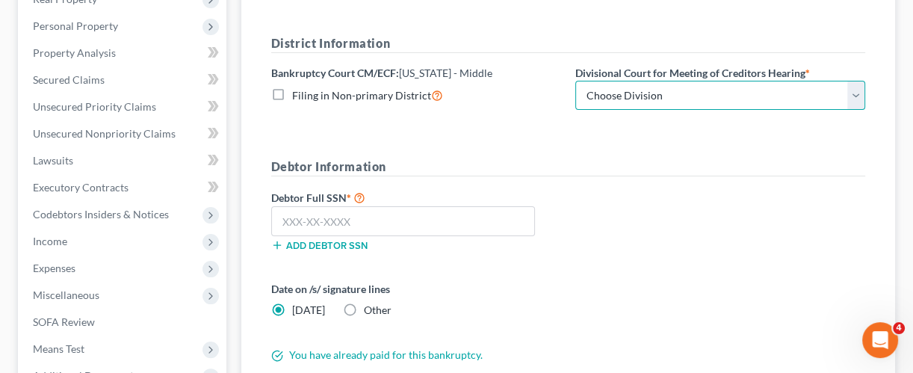
click at [650, 93] on select "Choose Division [GEOGRAPHIC_DATA][PERSON_NAME] [GEOGRAPHIC_DATA] [GEOGRAPHIC_DA…" at bounding box center [720, 96] width 290 height 30
select select "0"
click at [575, 81] on select "Choose Division [GEOGRAPHIC_DATA][PERSON_NAME] [GEOGRAPHIC_DATA] [GEOGRAPHIC_DA…" at bounding box center [720, 96] width 290 height 30
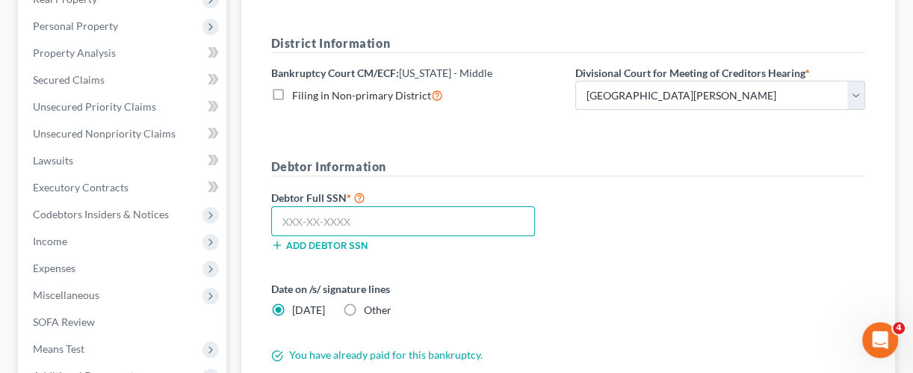
click at [391, 220] on input "text" at bounding box center [403, 221] width 264 height 30
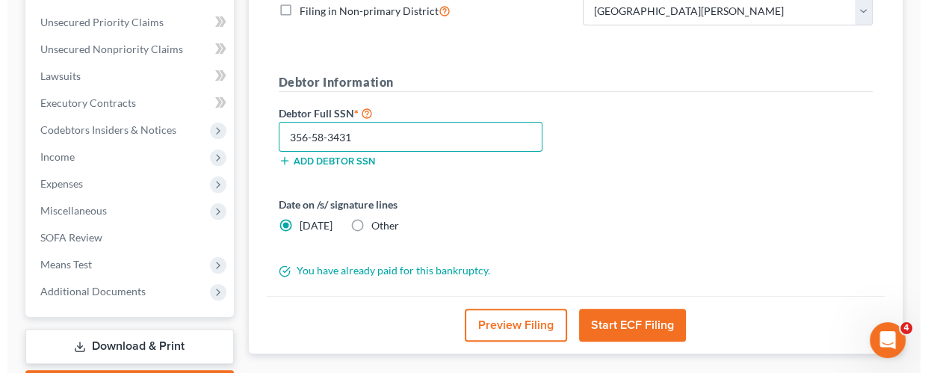
scroll to position [360, 0]
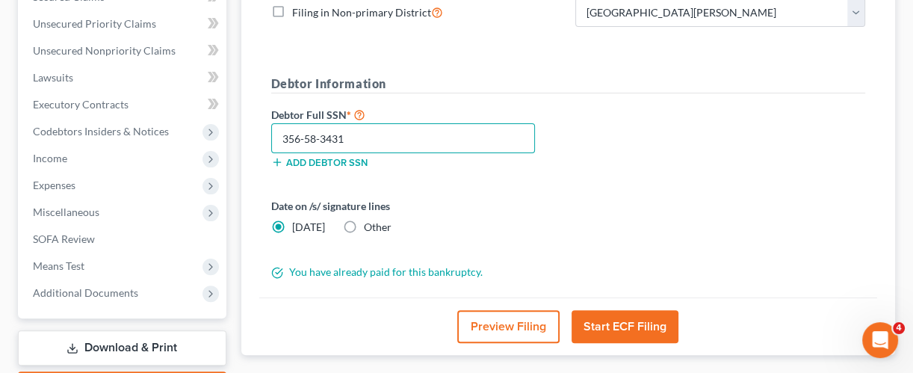
type input "356-58-3431"
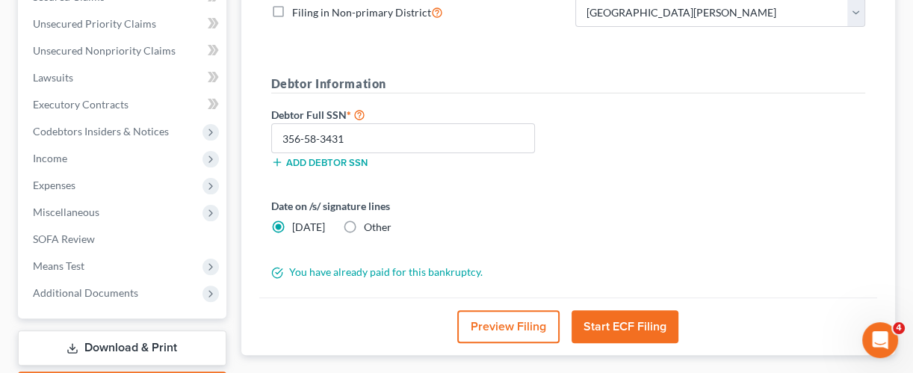
click at [364, 222] on label "Other" at bounding box center [378, 227] width 28 height 15
click at [370, 222] on input "Other" at bounding box center [375, 225] width 10 height 10
radio input "true"
radio input "false"
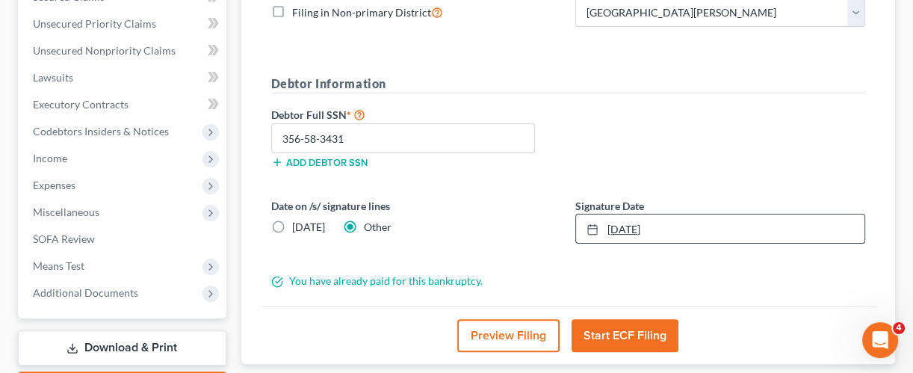
click at [639, 225] on link "[DATE]" at bounding box center [720, 228] width 288 height 28
click at [521, 332] on button "Preview Filing" at bounding box center [508, 335] width 102 height 33
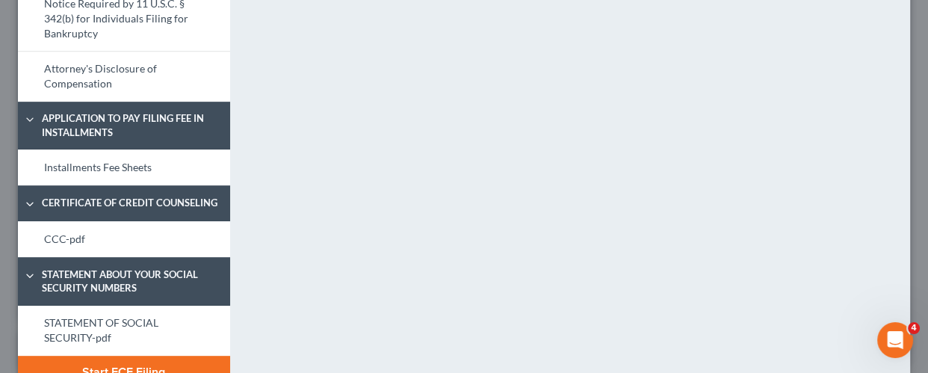
scroll to position [883, 0]
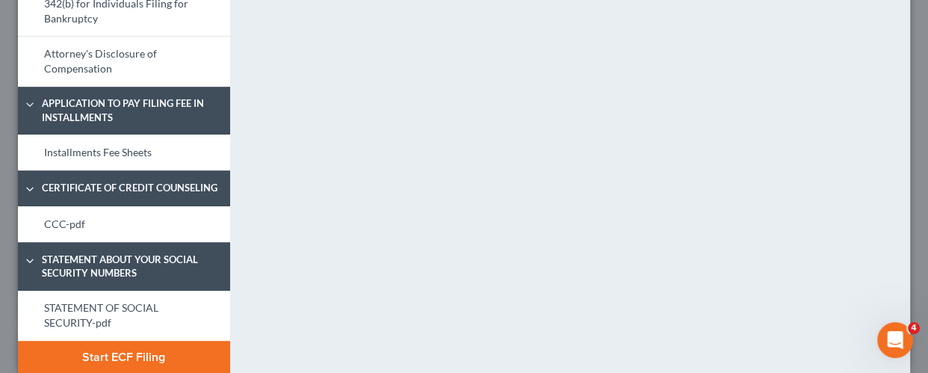
click at [134, 342] on button "Start ECF Filing" at bounding box center [124, 357] width 212 height 33
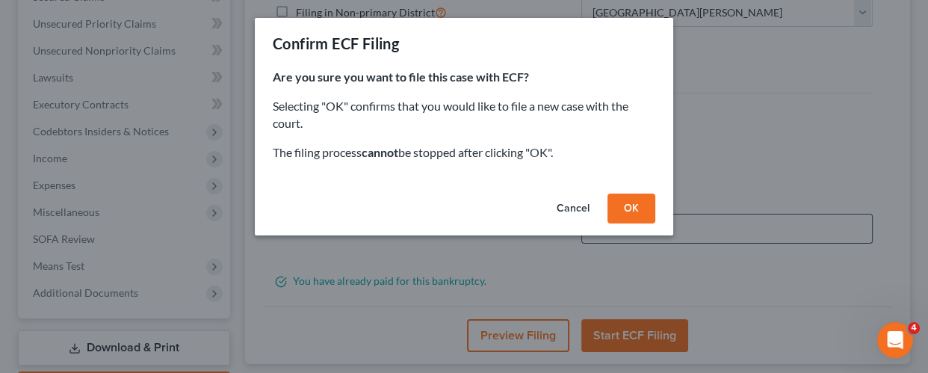
click at [620, 204] on button "OK" at bounding box center [631, 208] width 48 height 30
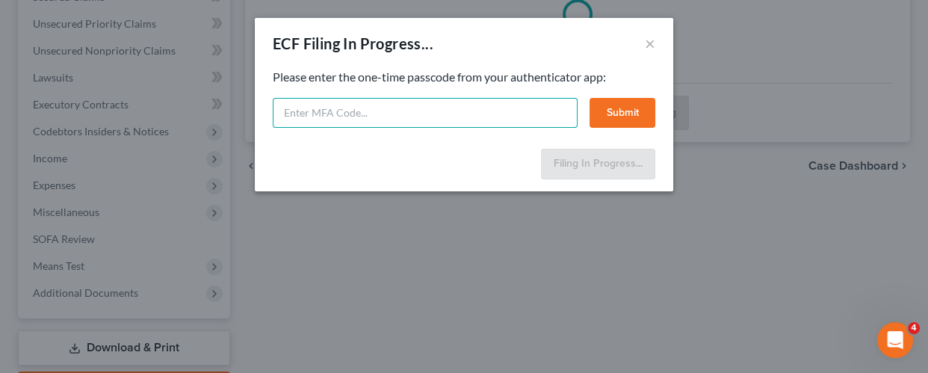
click at [452, 114] on input "text" at bounding box center [425, 113] width 305 height 30
type input "898222"
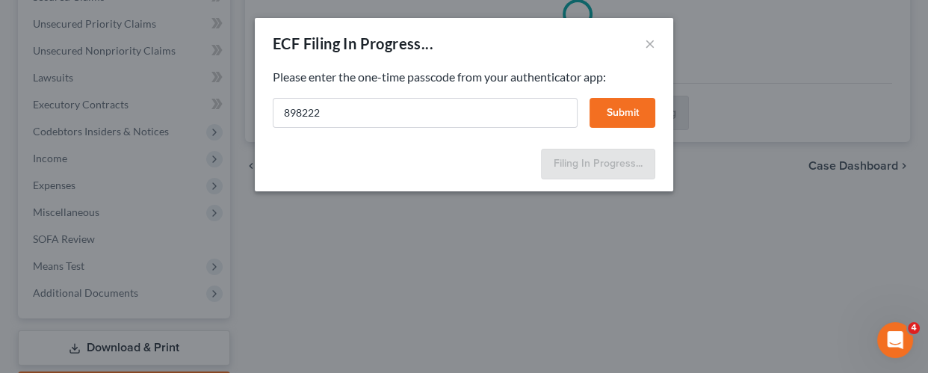
click at [620, 105] on button "Submit" at bounding box center [622, 113] width 66 height 30
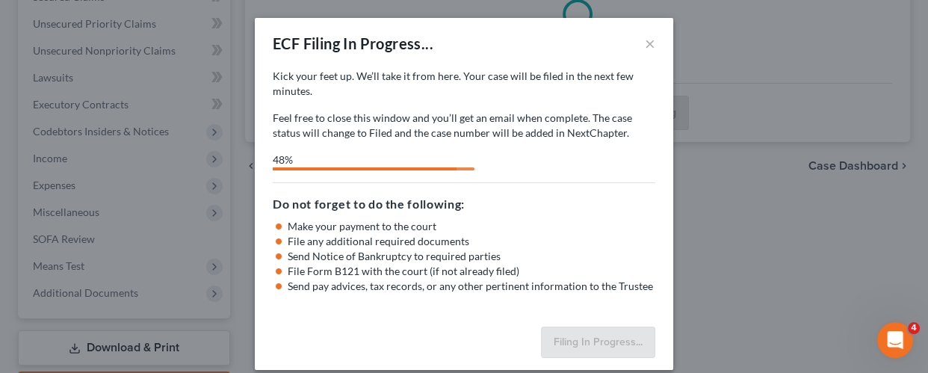
select select "0"
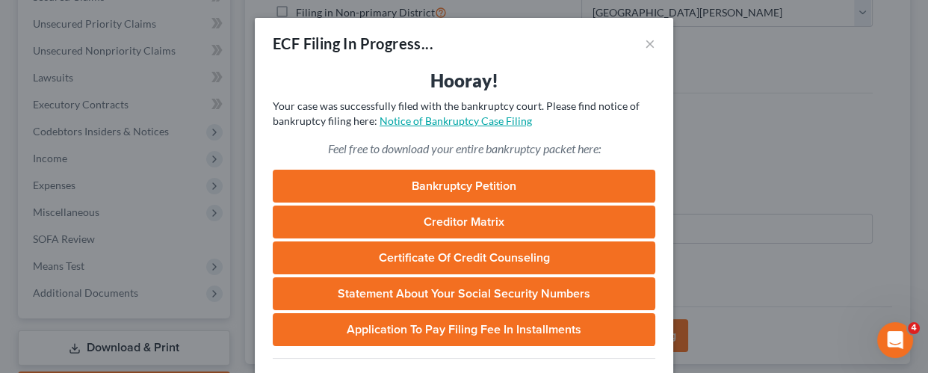
click at [484, 119] on link "Notice of Bankruptcy Case Filing" at bounding box center [455, 120] width 152 height 13
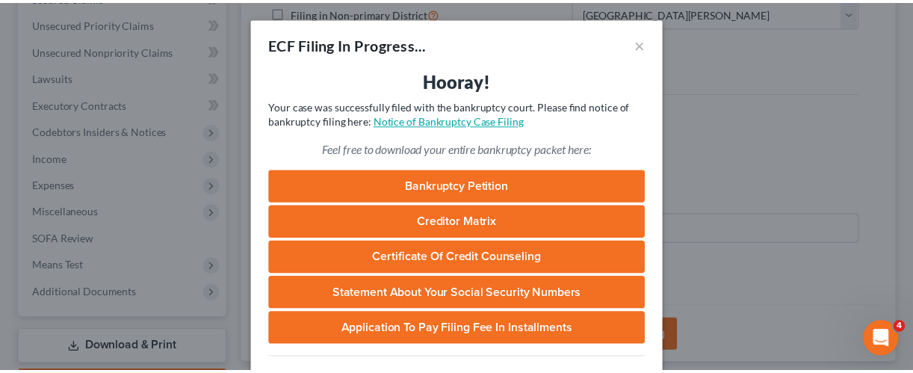
scroll to position [188, 0]
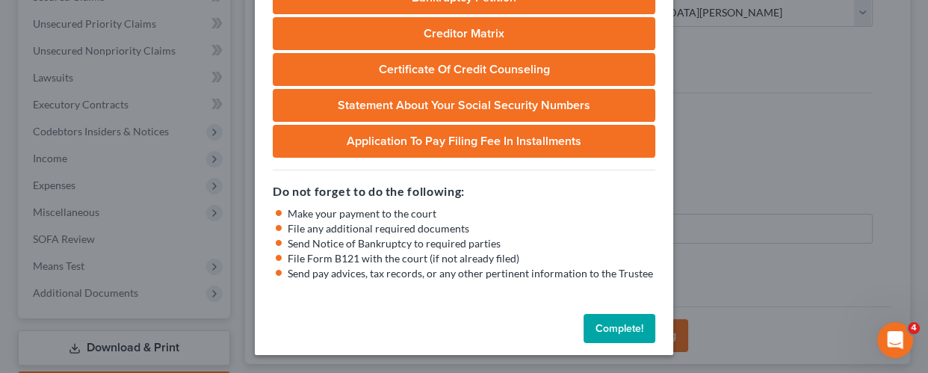
drag, startPoint x: 603, startPoint y: 326, endPoint x: 567, endPoint y: 328, distance: 36.6
click at [603, 326] on button "Complete!" at bounding box center [619, 329] width 72 height 30
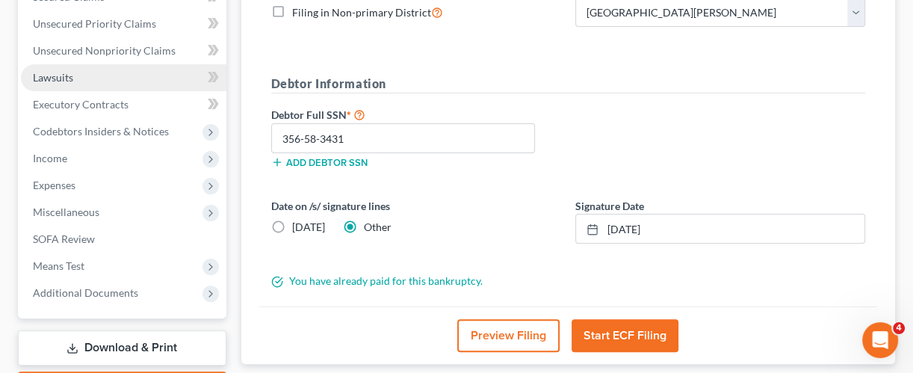
click at [94, 78] on link "Lawsuits" at bounding box center [123, 77] width 205 height 27
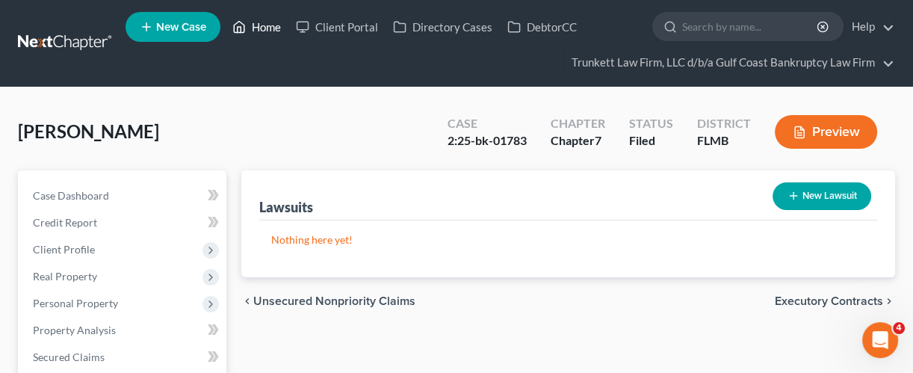
click at [273, 26] on link "Home" at bounding box center [256, 26] width 63 height 27
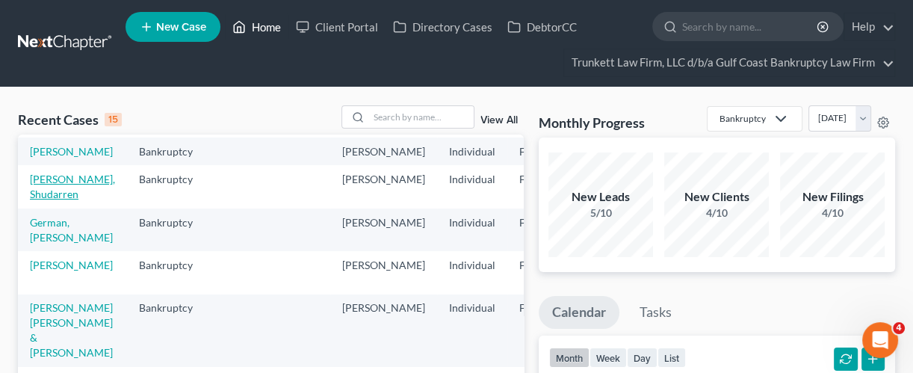
scroll to position [99, 0]
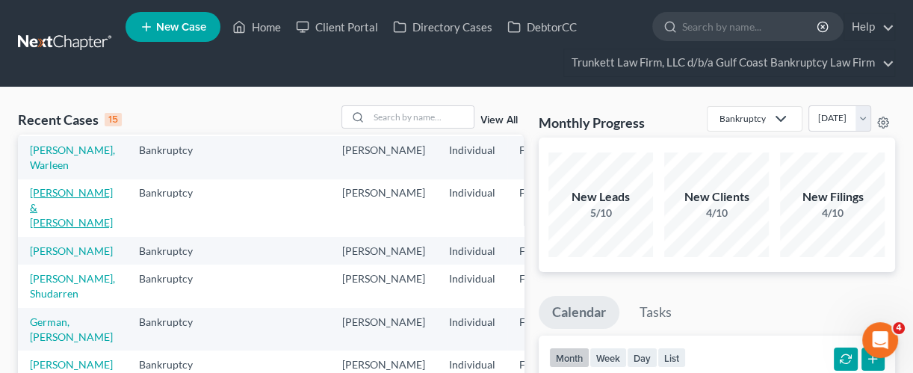
click at [46, 205] on link "[PERSON_NAME] & [PERSON_NAME]" at bounding box center [71, 207] width 83 height 43
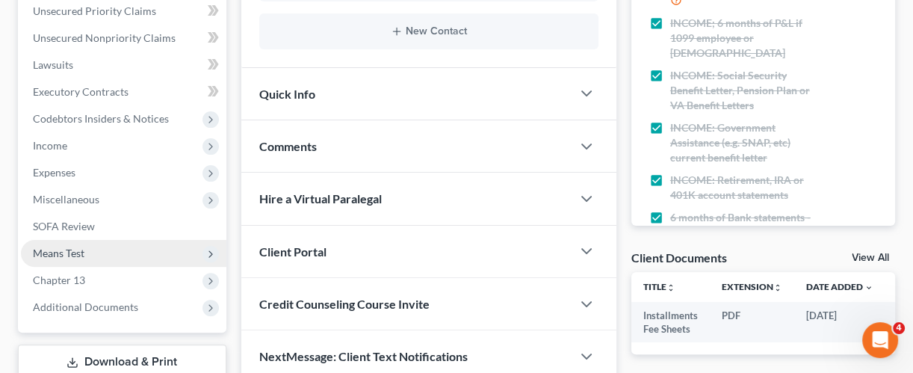
scroll to position [398, 0]
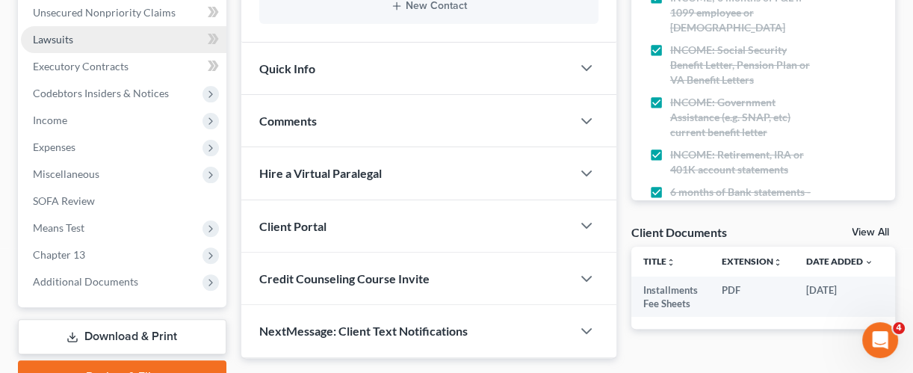
click at [85, 37] on link "Lawsuits" at bounding box center [123, 39] width 205 height 27
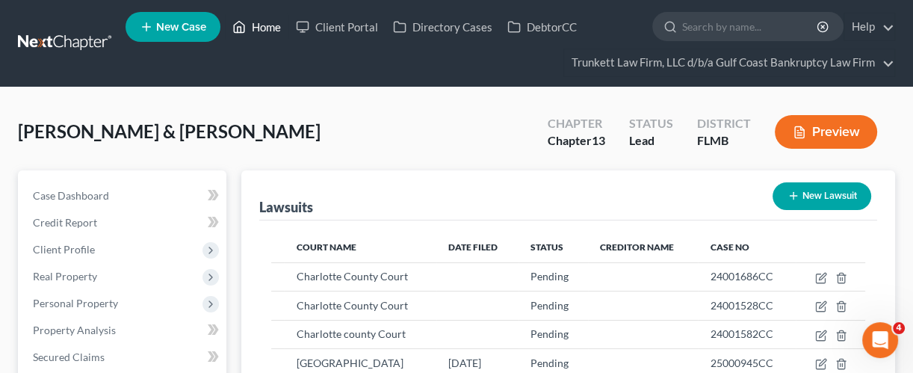
click at [253, 26] on link "Home" at bounding box center [256, 26] width 63 height 27
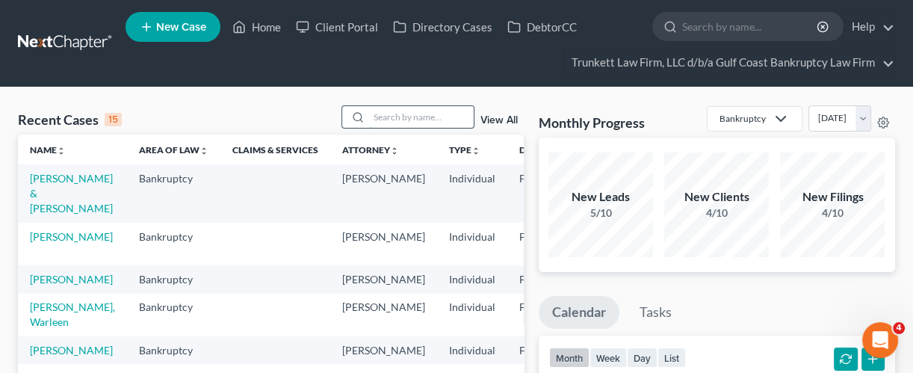
click at [437, 114] on input "search" at bounding box center [421, 117] width 105 height 22
click at [411, 117] on input "search" at bounding box center [421, 117] width 105 height 22
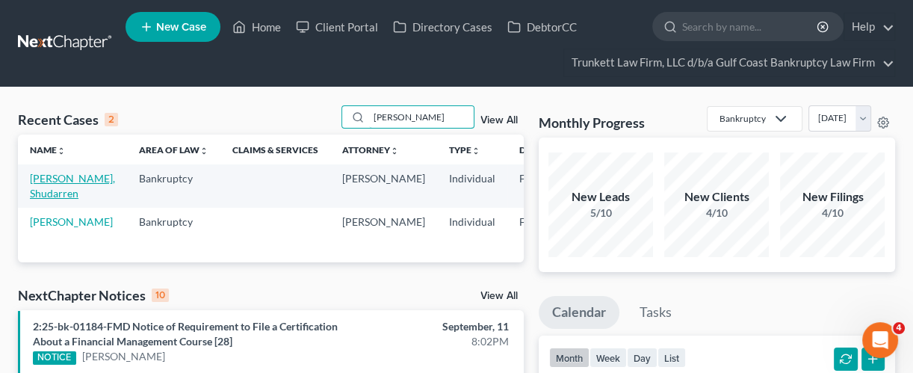
type input "[PERSON_NAME]"
click at [40, 191] on link "[PERSON_NAME], Shudarren" at bounding box center [72, 186] width 85 height 28
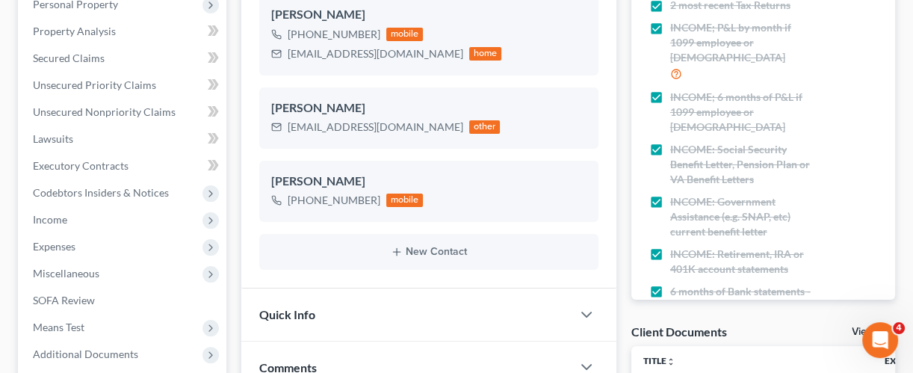
scroll to position [398, 0]
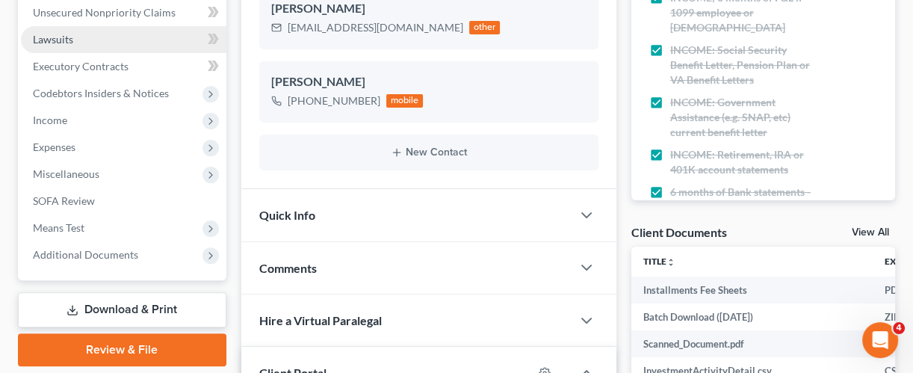
click at [71, 33] on span "Lawsuits" at bounding box center [53, 39] width 40 height 13
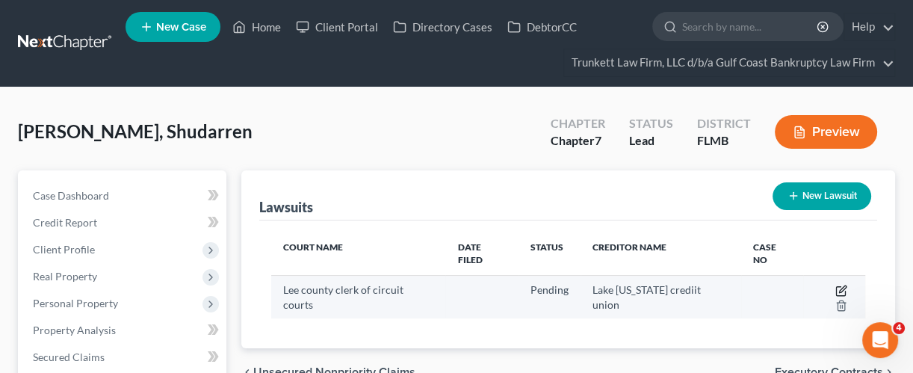
click at [839, 285] on icon "button" at bounding box center [842, 288] width 7 height 7
select select "9"
select select "0"
select select "9"
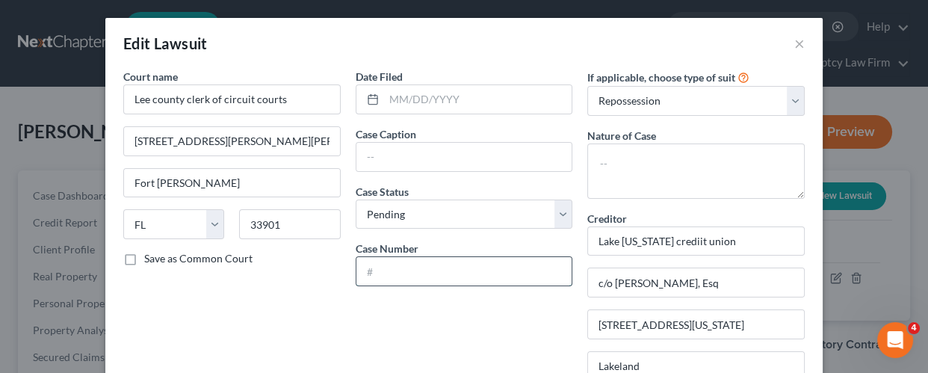
drag, startPoint x: 389, startPoint y: 275, endPoint x: 388, endPoint y: 258, distance: 16.5
click at [389, 275] on input "text" at bounding box center [464, 271] width 216 height 28
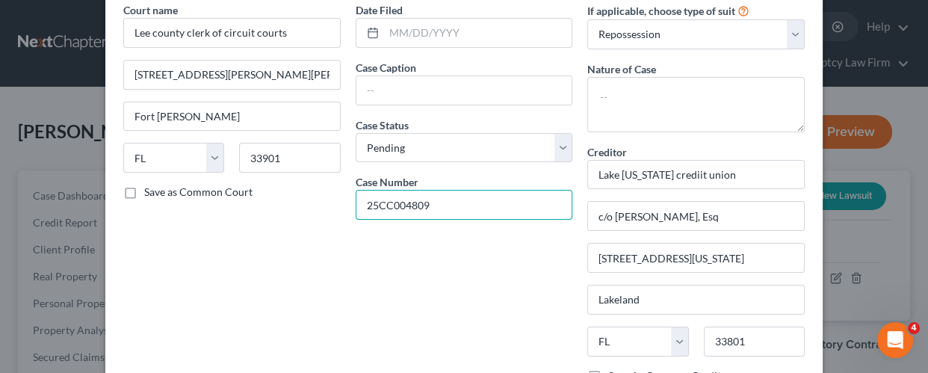
scroll to position [299, 0]
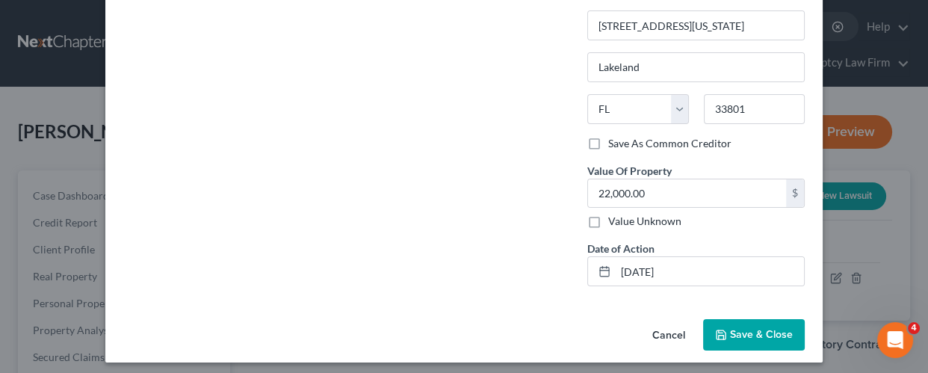
type input "25CC004809"
drag, startPoint x: 760, startPoint y: 334, endPoint x: 543, endPoint y: 303, distance: 219.5
click at [760, 333] on span "Save & Close" at bounding box center [761, 334] width 63 height 13
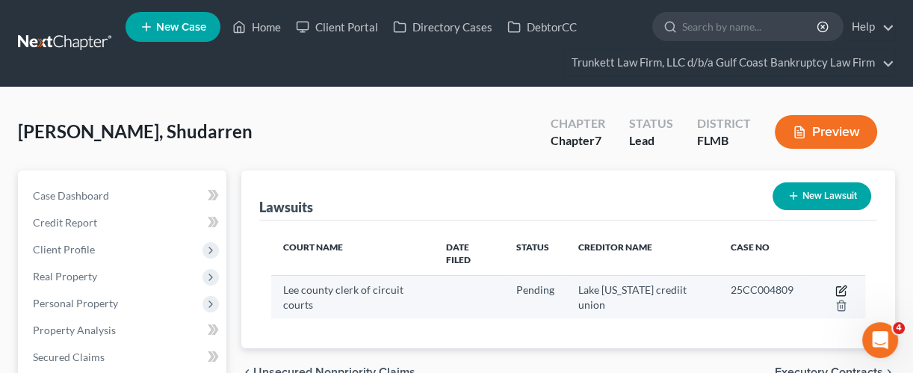
click at [839, 287] on icon "button" at bounding box center [840, 291] width 9 height 9
select select "9"
select select "0"
select select "9"
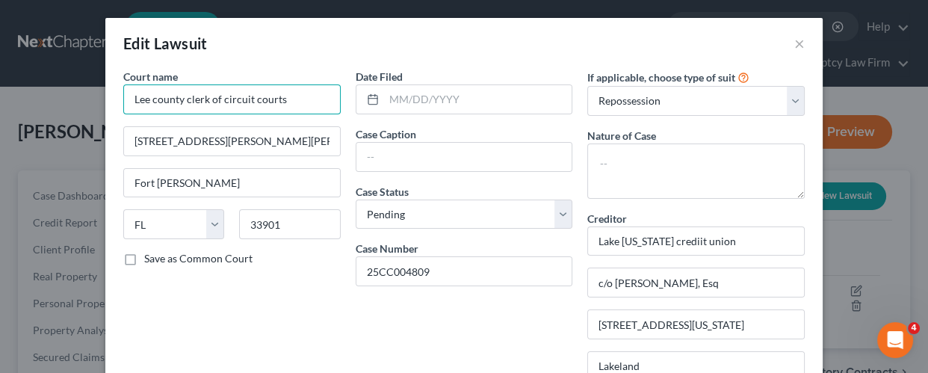
drag, startPoint x: 171, startPoint y: 108, endPoint x: 183, endPoint y: 102, distance: 13.0
click at [172, 108] on input "Lee county clerk of circuit courts" at bounding box center [231, 99] width 217 height 30
drag, startPoint x: 292, startPoint y: 99, endPoint x: 0, endPoint y: 37, distance: 298.5
click at [0, 37] on div "Edit Lawsuit × Court name * Lee county clerk of circuit courts [STREET_ADDRESS]…" at bounding box center [464, 186] width 928 height 373
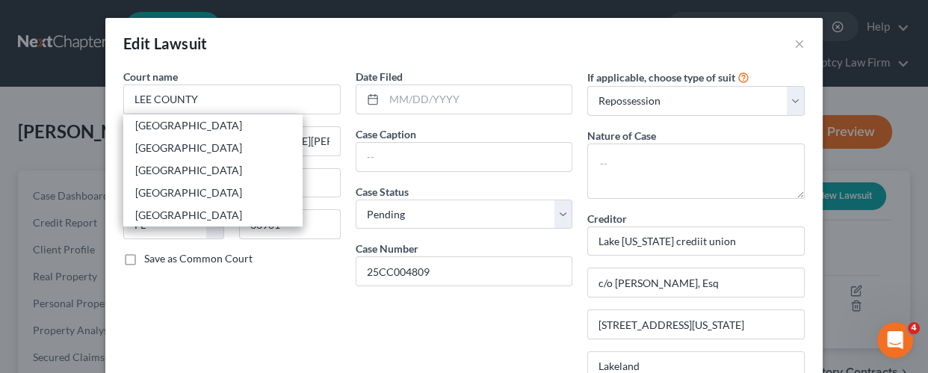
drag, startPoint x: 180, startPoint y: 128, endPoint x: 188, endPoint y: 121, distance: 11.1
click at [180, 128] on div "[GEOGRAPHIC_DATA]" at bounding box center [212, 125] width 155 height 15
type input "[GEOGRAPHIC_DATA]"
type input "[STREET_ADDRESS][PERSON_NAME][PERSON_NAME]"
type input "[GEOGRAPHIC_DATA][PERSON_NAME]"
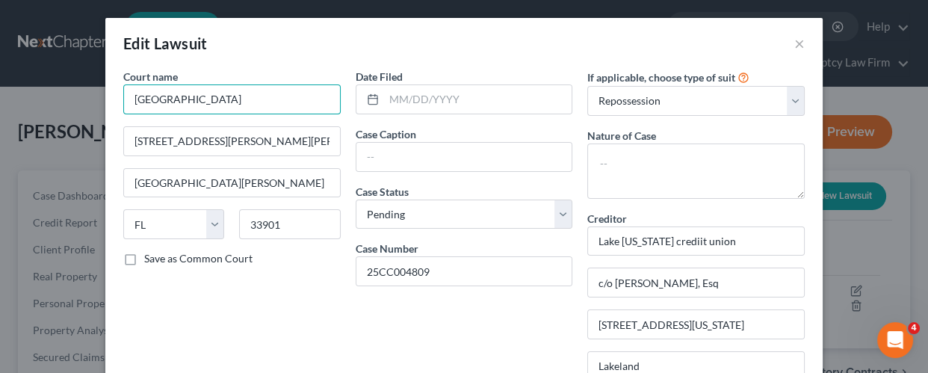
click at [200, 96] on input "[GEOGRAPHIC_DATA]" at bounding box center [231, 99] width 217 height 30
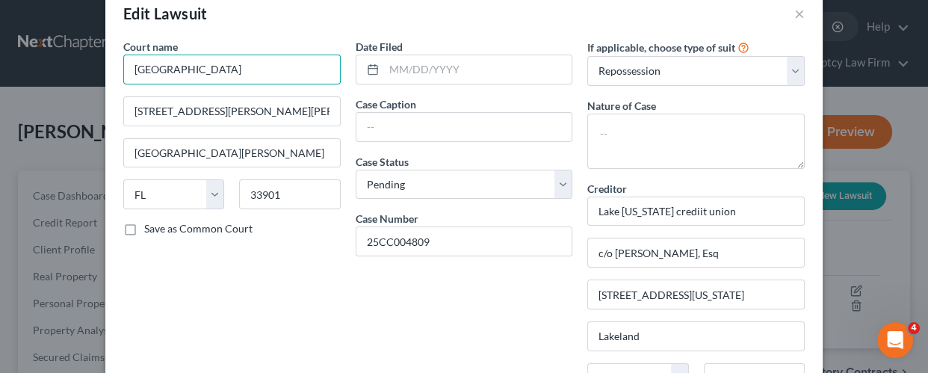
scroll to position [0, 0]
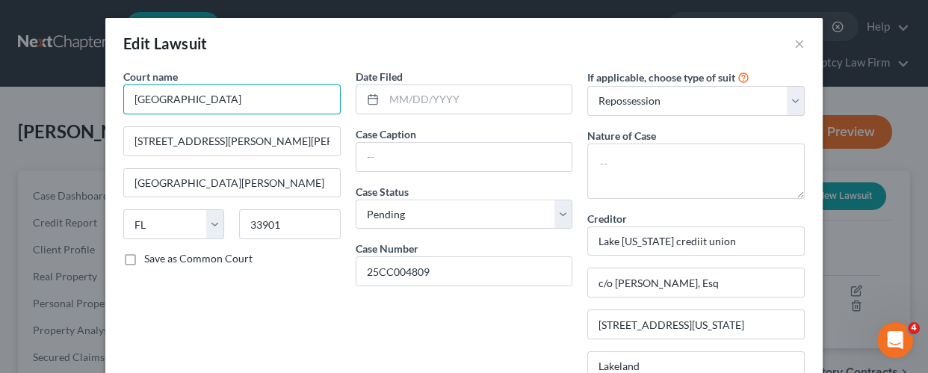
click at [237, 99] on input "[GEOGRAPHIC_DATA]" at bounding box center [231, 99] width 217 height 30
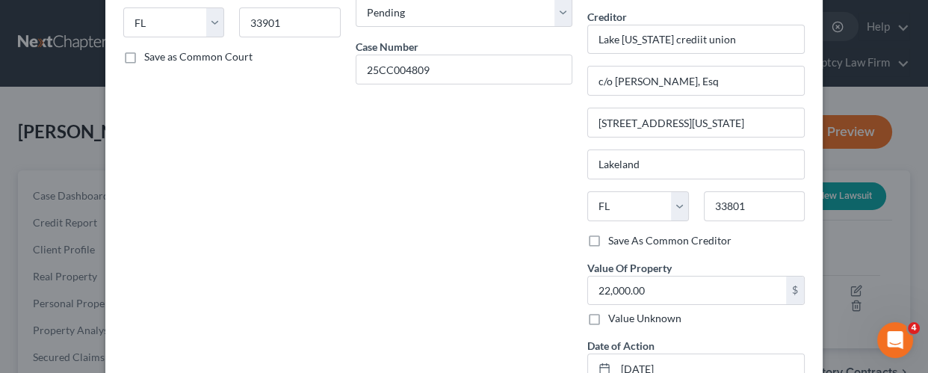
scroll to position [102, 0]
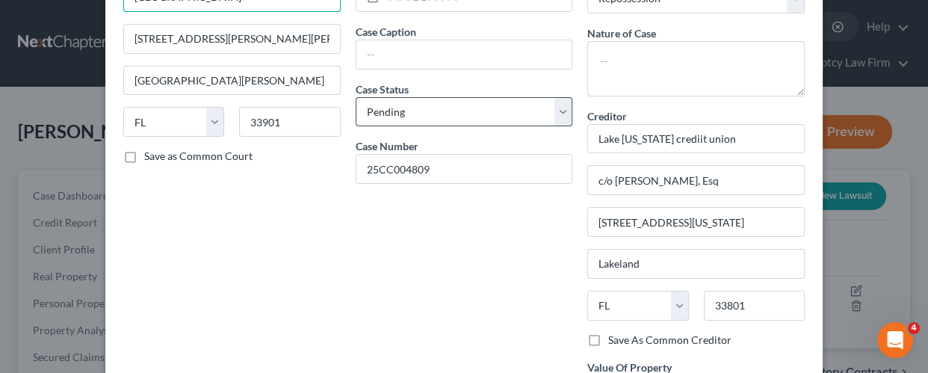
type input "[GEOGRAPHIC_DATA]"
click at [414, 105] on select "Select Pending On Appeal Concluded" at bounding box center [463, 112] width 217 height 30
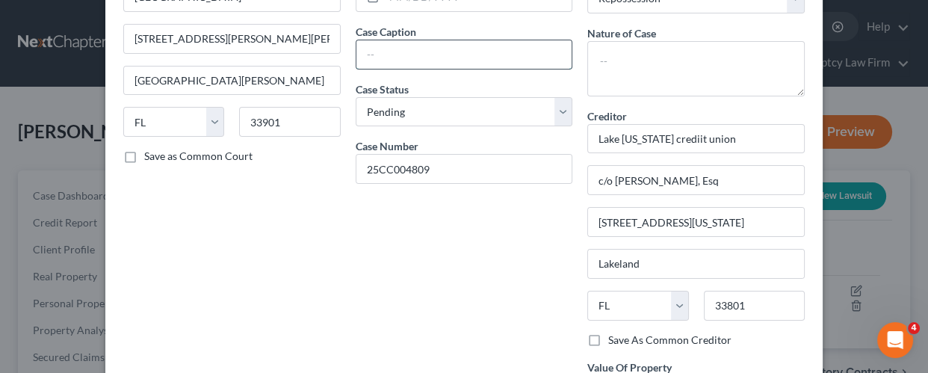
click at [394, 40] on input "text" at bounding box center [464, 54] width 216 height 28
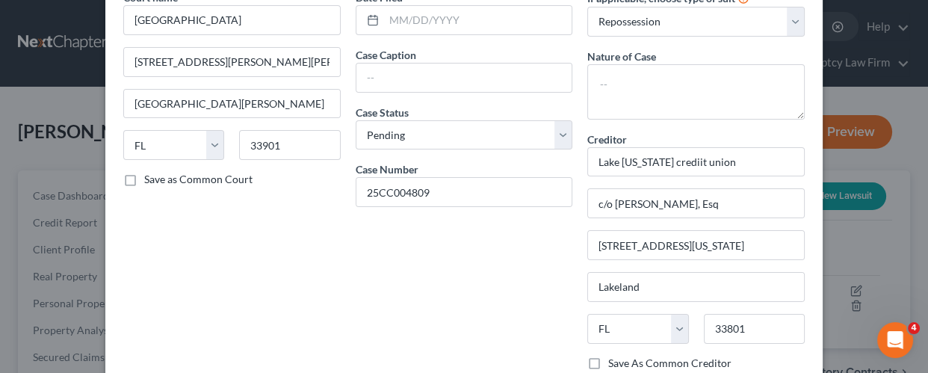
scroll to position [42, 0]
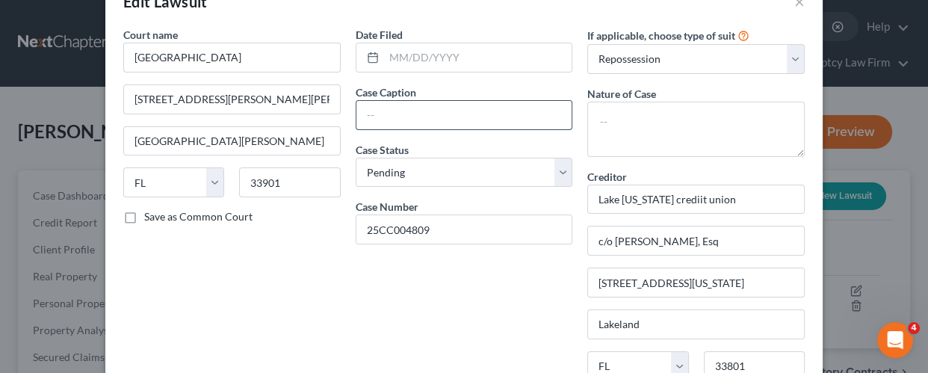
click at [394, 111] on input "text" at bounding box center [464, 115] width 216 height 28
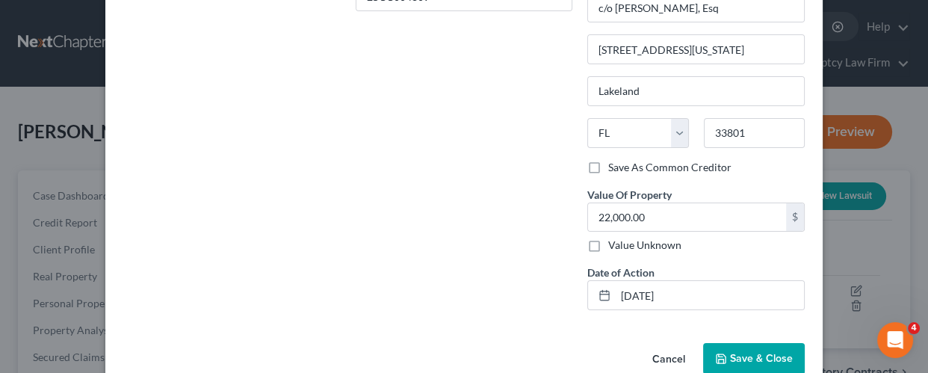
scroll to position [301, 0]
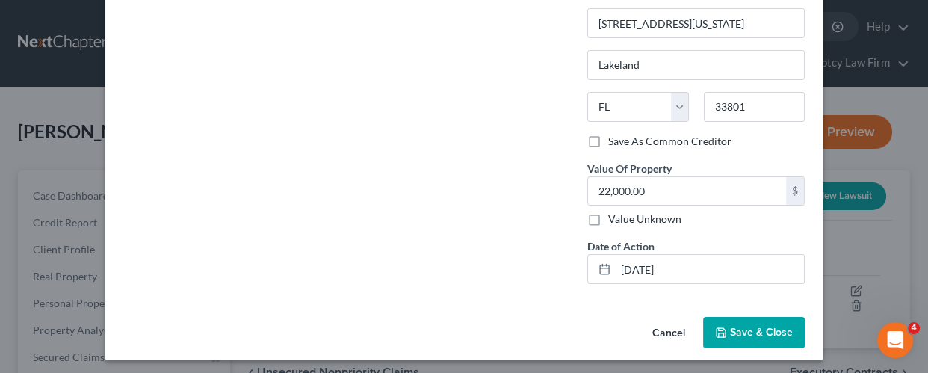
type input "Lake [US_STATE] Credit Union v [PERSON_NAME]"
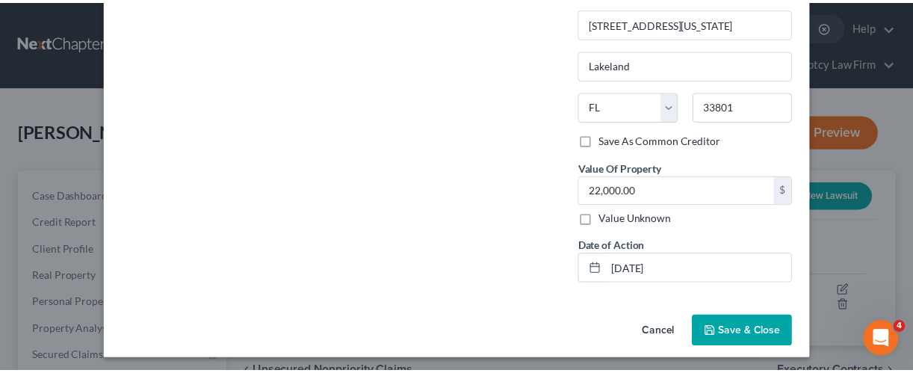
scroll to position [0, 0]
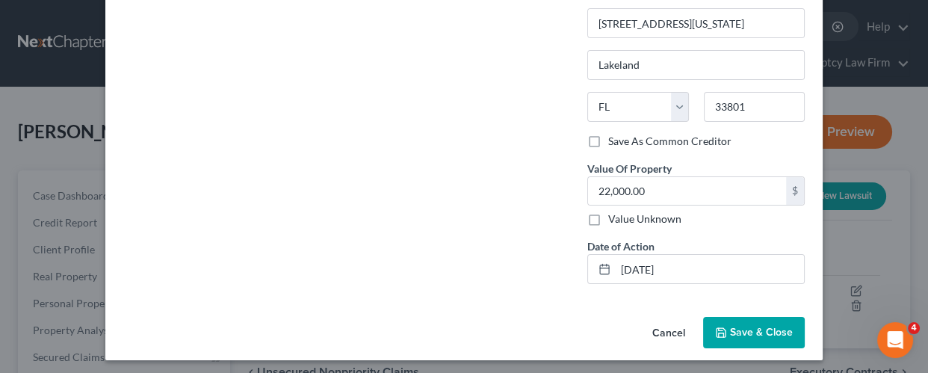
click at [745, 317] on button "Save & Close" at bounding box center [754, 332] width 102 height 31
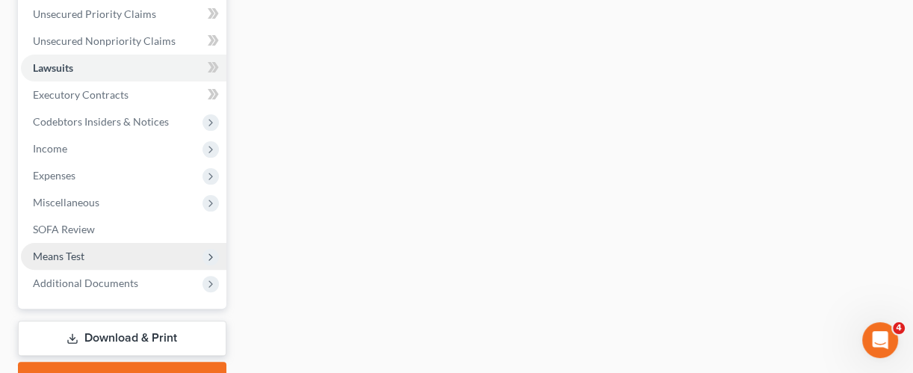
scroll to position [445, 0]
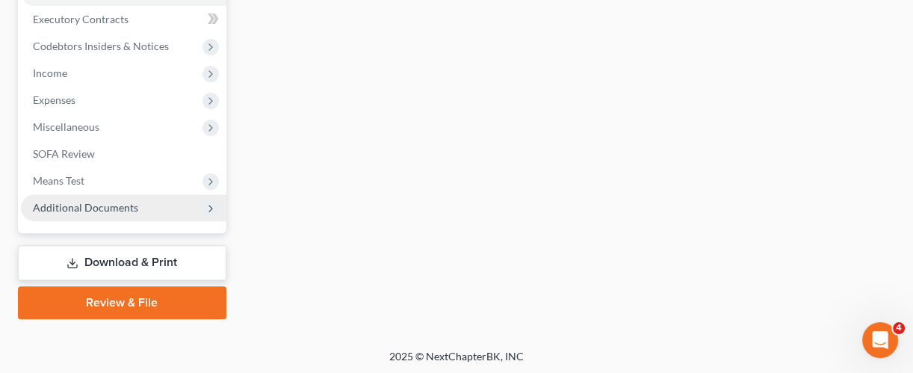
click at [119, 205] on span "Additional Documents" at bounding box center [85, 207] width 105 height 13
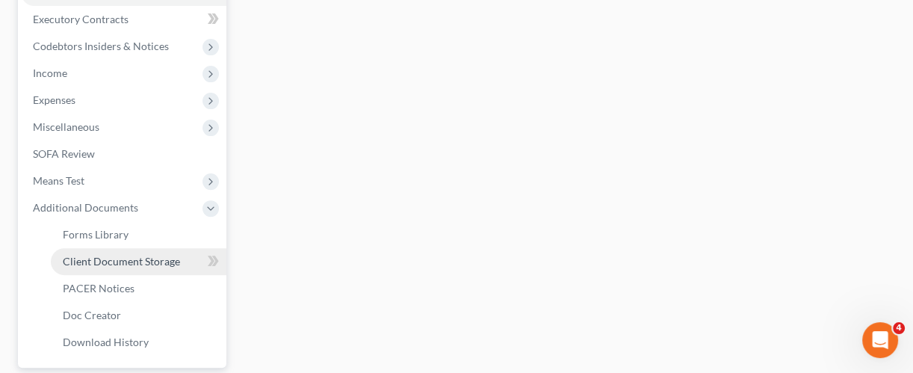
click at [117, 258] on span "Client Document Storage" at bounding box center [121, 261] width 117 height 13
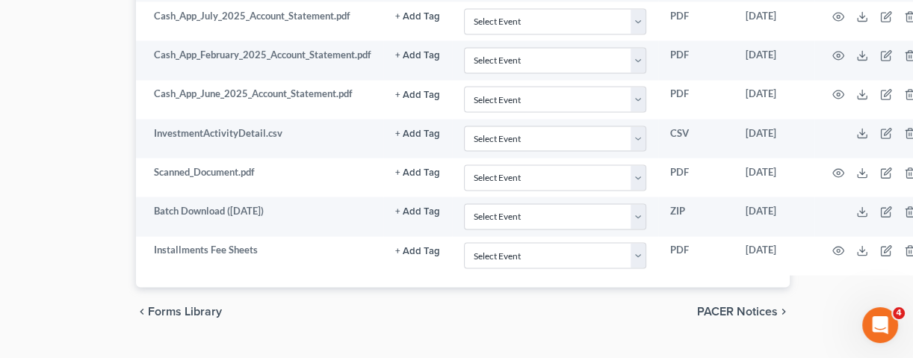
scroll to position [2570, 108]
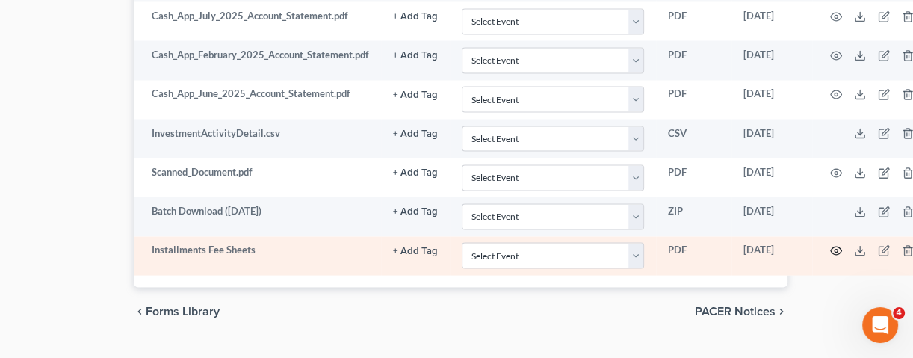
click at [833, 245] on icon "button" at bounding box center [836, 251] width 12 height 12
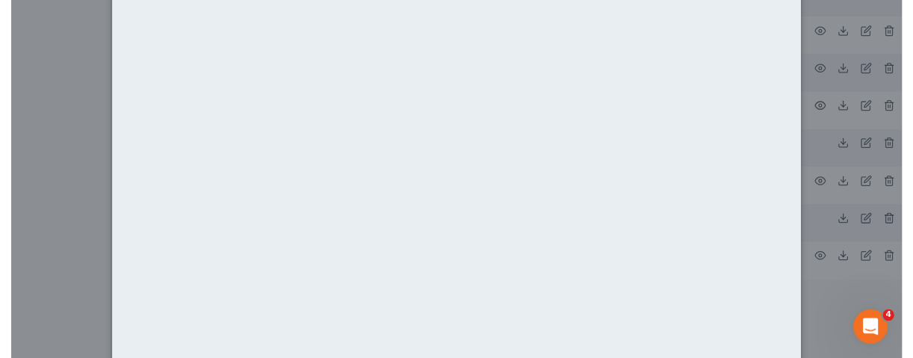
scroll to position [0, 0]
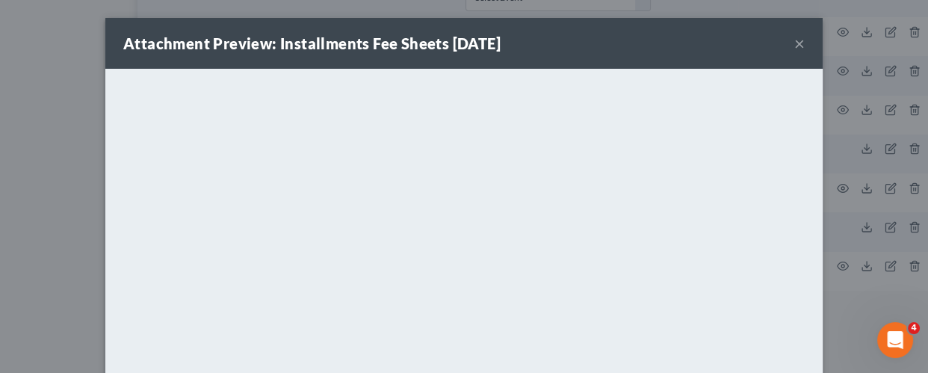
click at [794, 48] on button "×" at bounding box center [799, 43] width 10 height 18
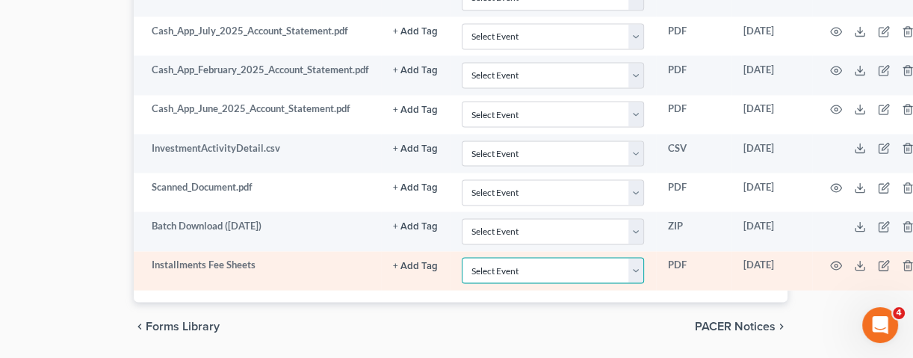
click at [641, 258] on select "Select Event 20 Largest Unsecured Creditors Amended Chapter 13 Plan Amended Cre…" at bounding box center [553, 271] width 182 height 26
select select "4"
click at [462, 258] on select "Select Event 20 Largest Unsecured Creditors Amended Chapter 13 Plan Amended Cre…" at bounding box center [553, 271] width 182 height 26
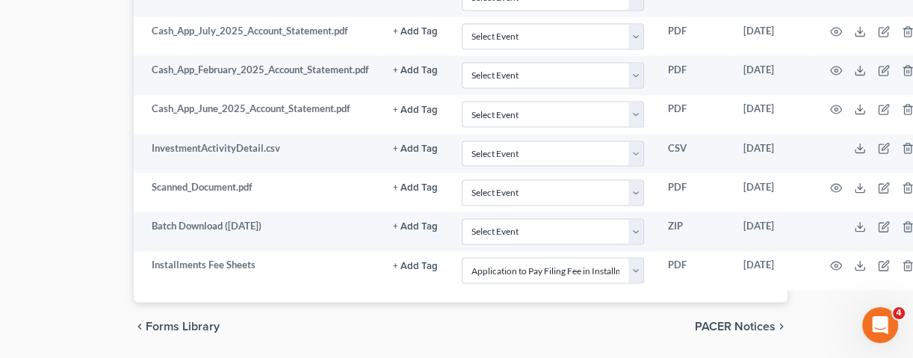
click at [605, 309] on div "chevron_left Forms Library PACER Notices chevron_right" at bounding box center [461, 326] width 654 height 48
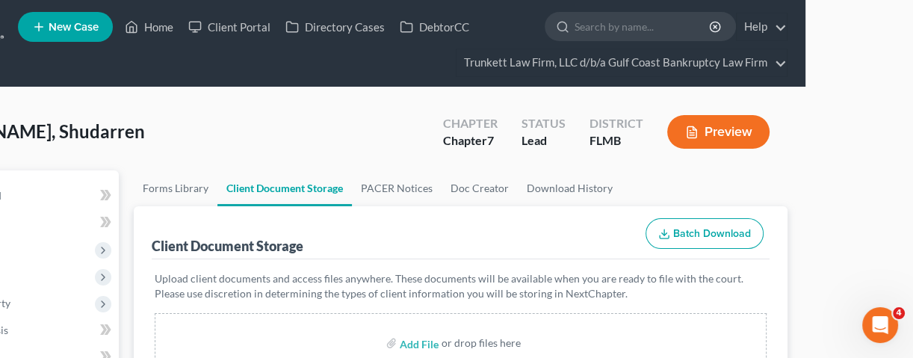
scroll to position [0, 108]
click at [469, 341] on div "or drop files here" at bounding box center [480, 342] width 79 height 15
click at [437, 341] on label "Add File" at bounding box center [421, 345] width 42 height 27
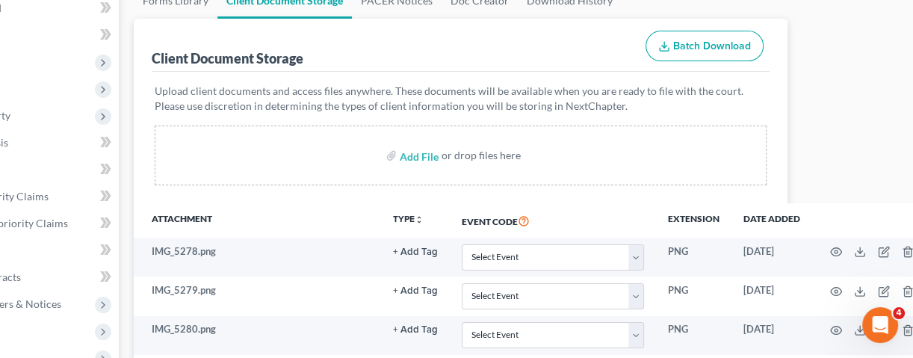
scroll to position [199, 108]
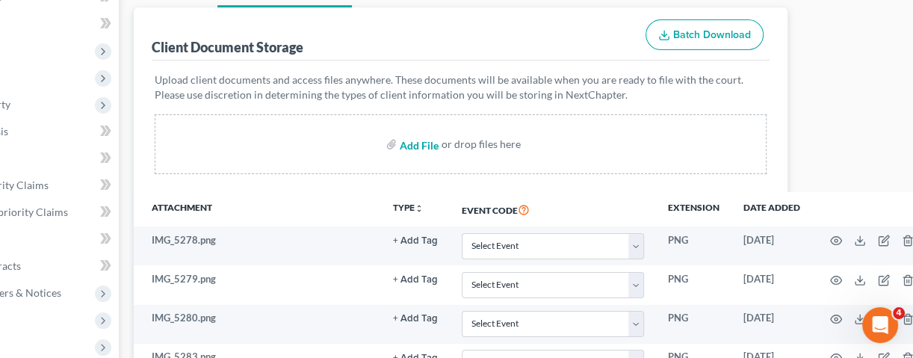
click at [416, 140] on input "file" at bounding box center [418, 144] width 36 height 27
